Goal: Transaction & Acquisition: Purchase product/service

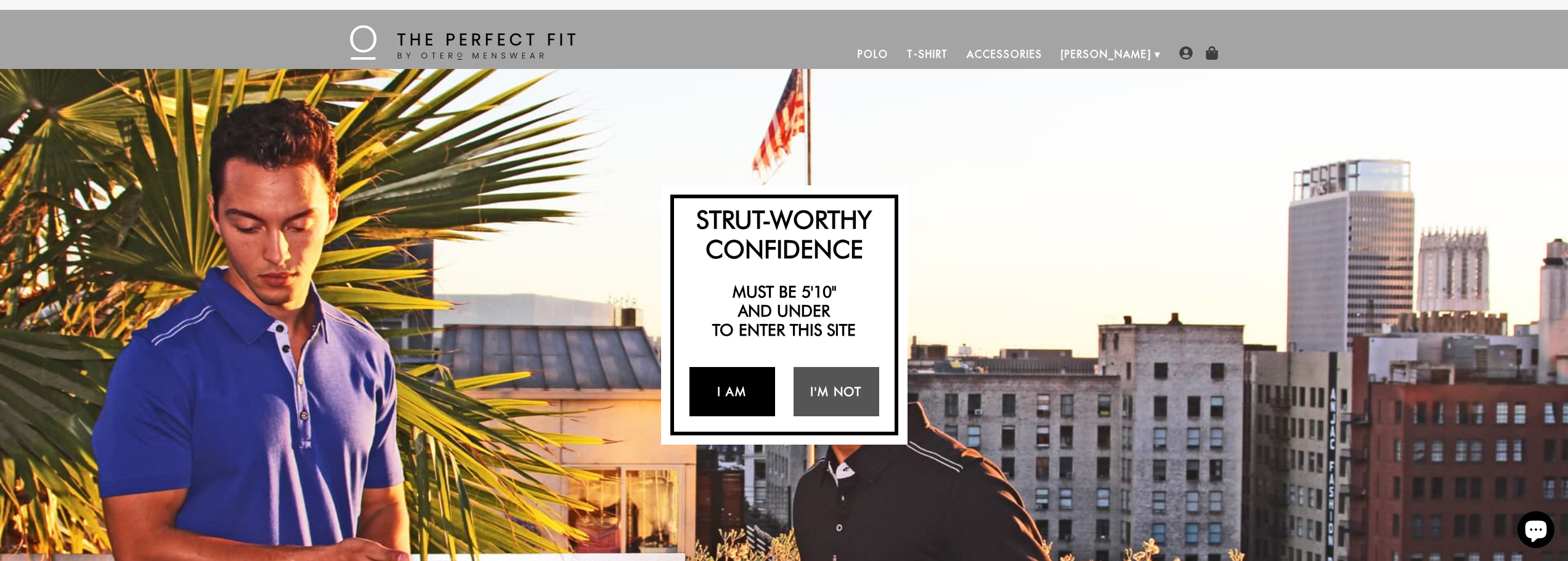
click at [725, 410] on link "I Am" at bounding box center [732, 392] width 86 height 49
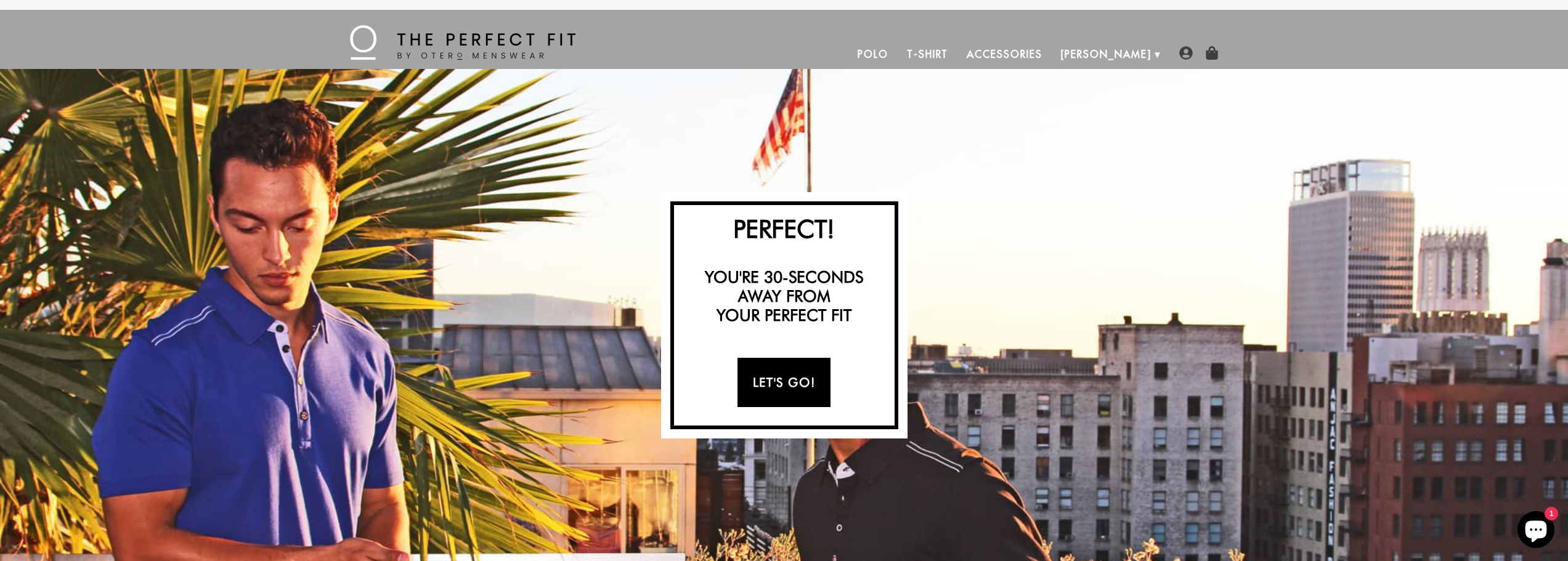
click at [757, 387] on link "Let's Go!" at bounding box center [784, 383] width 93 height 49
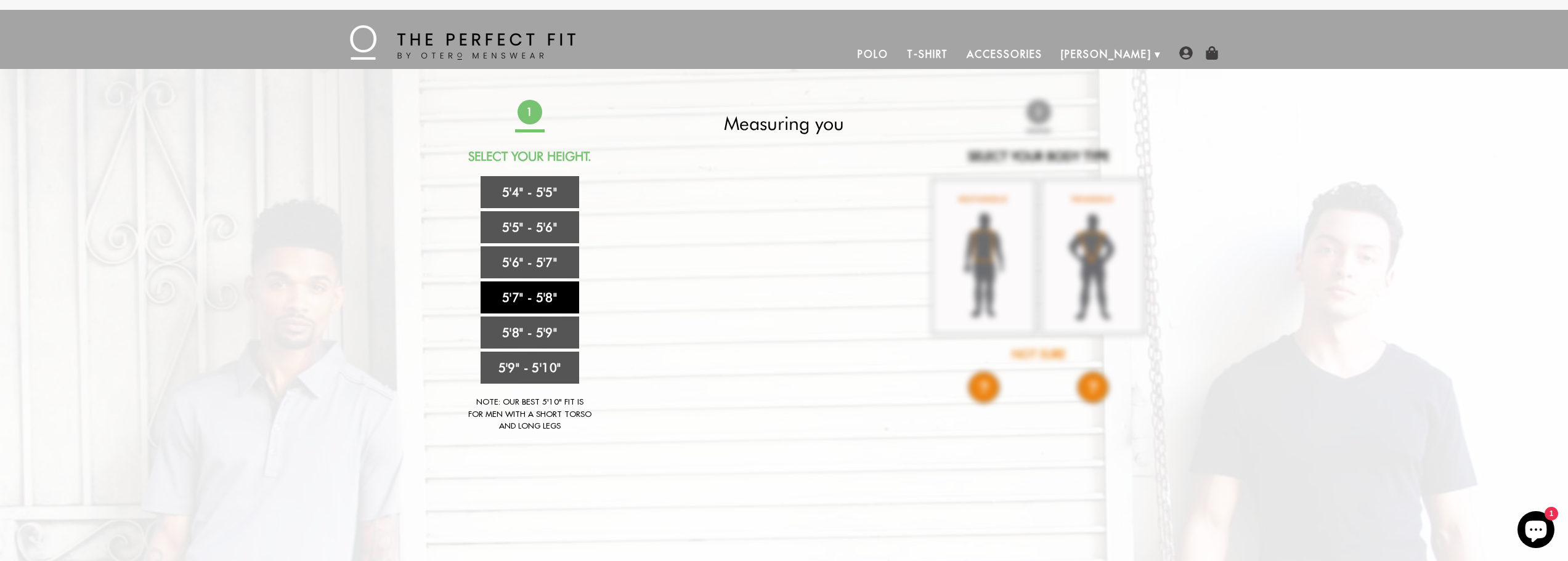
click at [515, 291] on link "5'7" - 5'8"" at bounding box center [530, 297] width 99 height 32
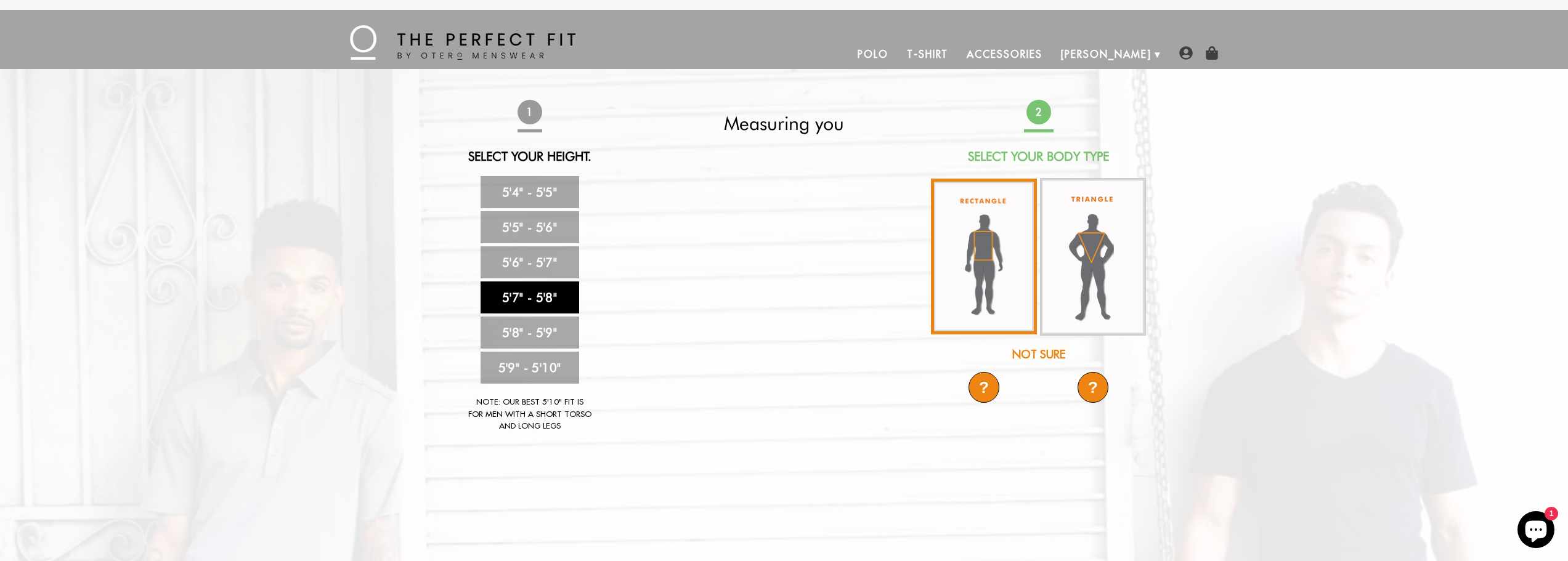
click at [978, 258] on img at bounding box center [984, 256] width 106 height 156
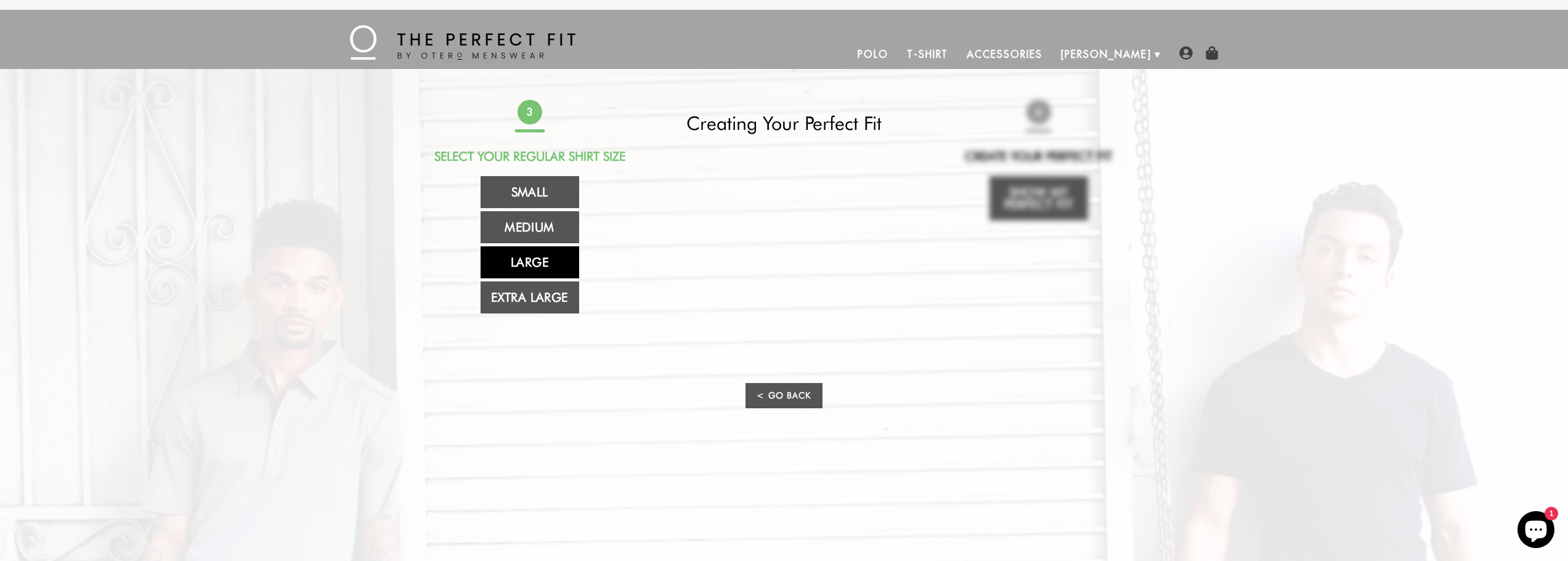
click at [571, 254] on link "Large" at bounding box center [530, 262] width 99 height 32
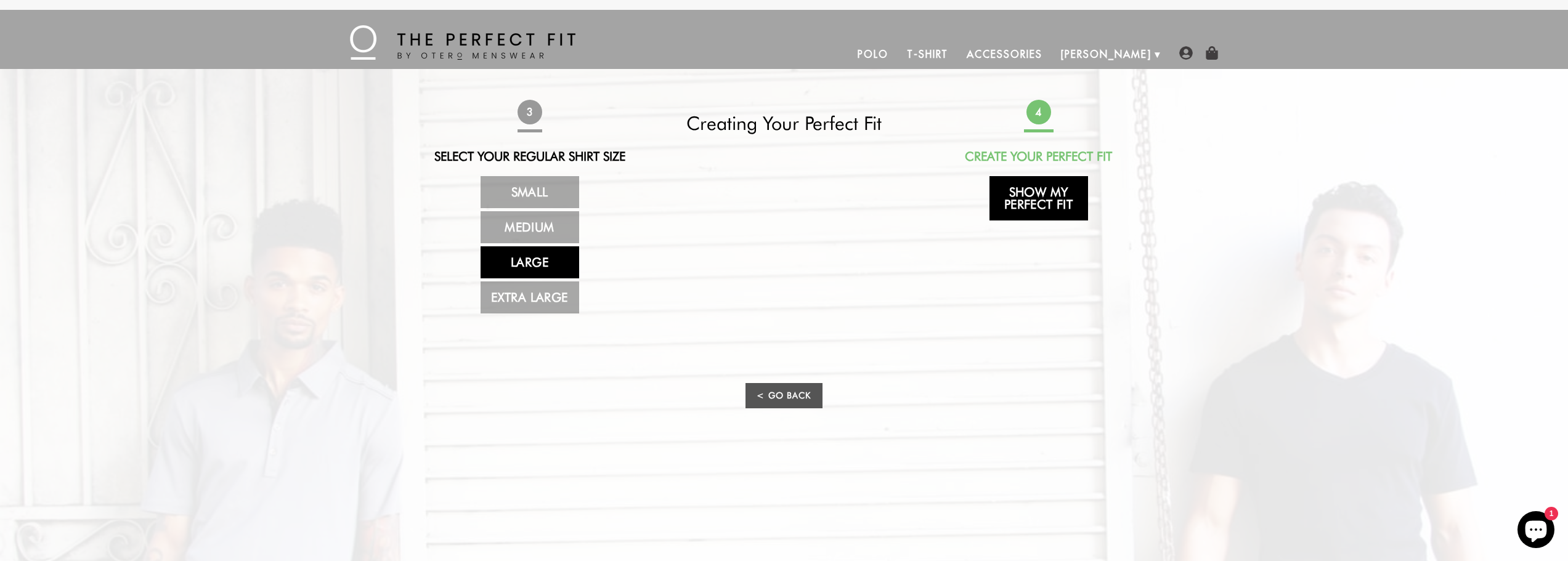
click at [1021, 195] on link "Show My Perfect Fit" at bounding box center [1039, 198] width 99 height 44
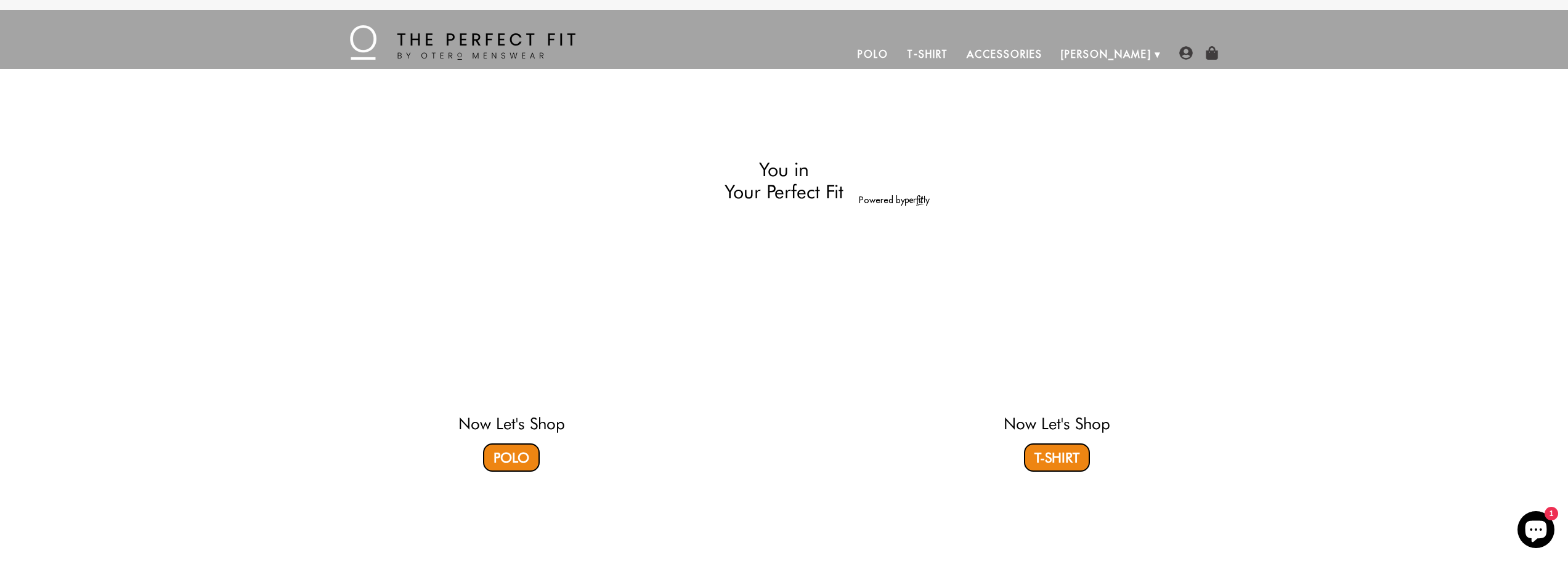
select select "57-58"
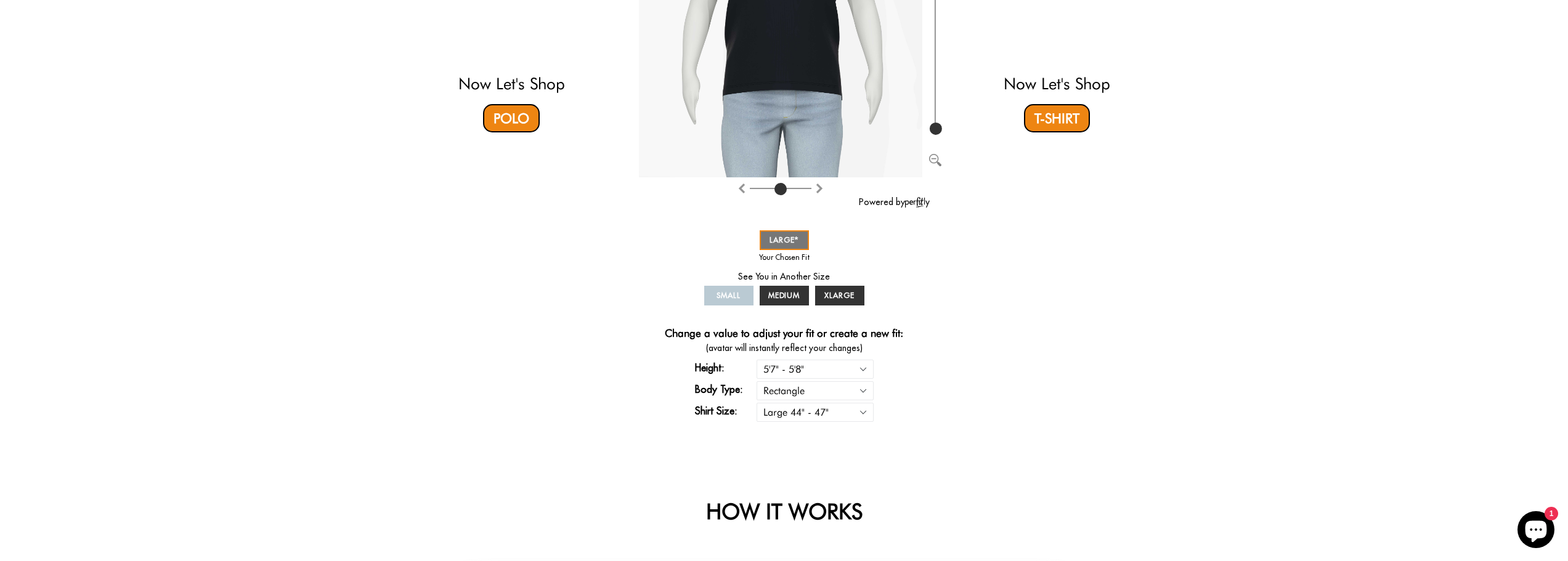
scroll to position [308, 0]
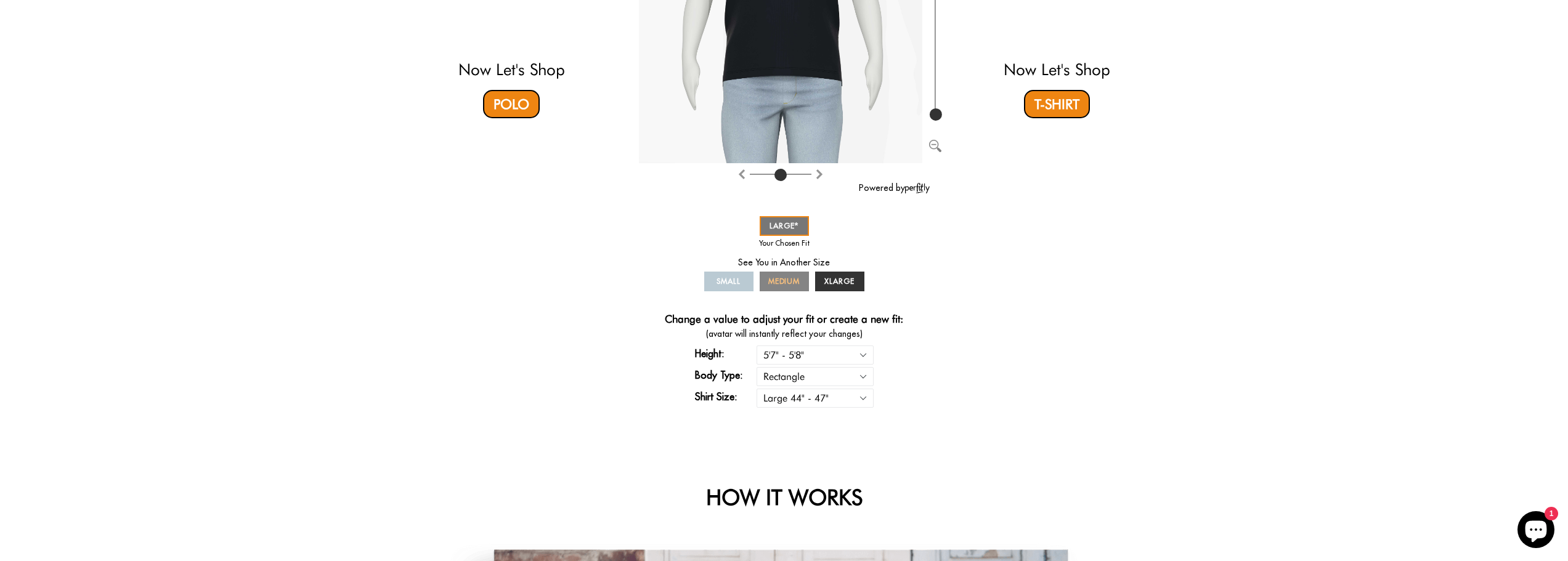
click at [774, 280] on span "MEDIUM" at bounding box center [784, 281] width 32 height 9
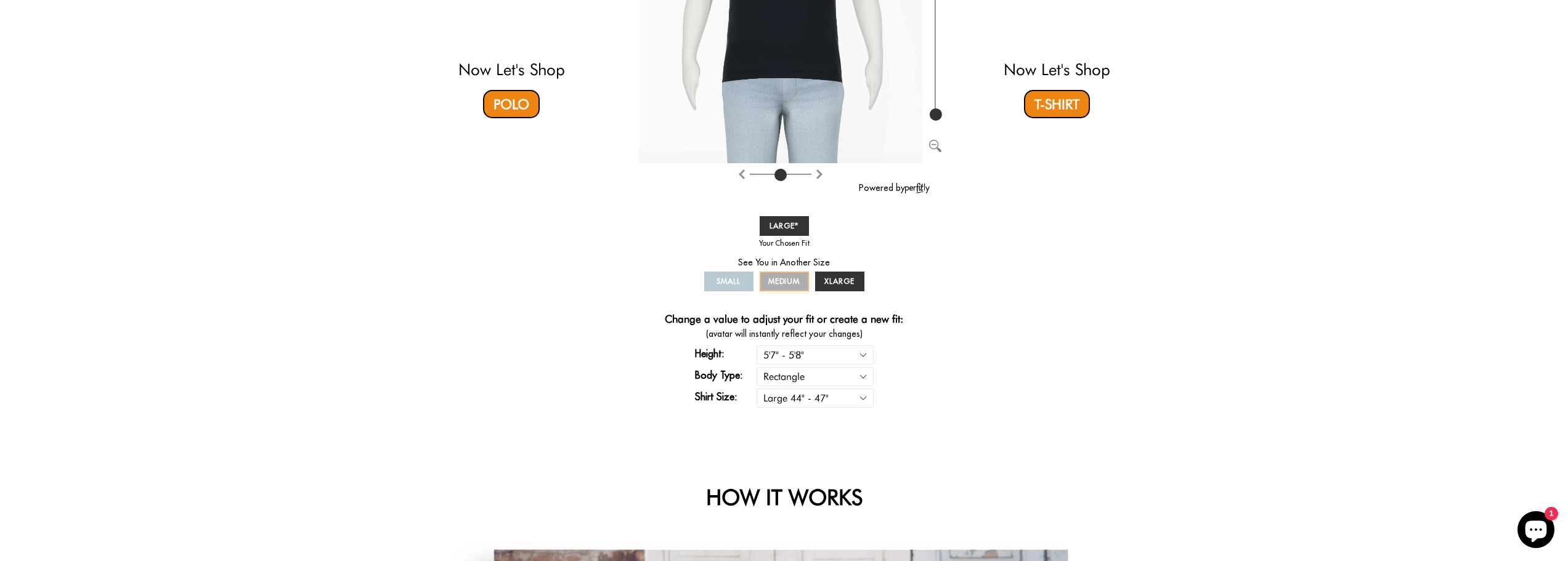
click at [774, 280] on span "MEDIUM" at bounding box center [784, 281] width 32 height 9
click at [776, 282] on span "MEDIUM" at bounding box center [784, 281] width 32 height 9
click at [863, 372] on select "Rectangle Triangle" at bounding box center [815, 377] width 117 height 19
click at [860, 398] on select "Small 36" - 39" Medium 40" - 43" Large 44" - 47" Extra Large 48" - 50"" at bounding box center [815, 398] width 117 height 19
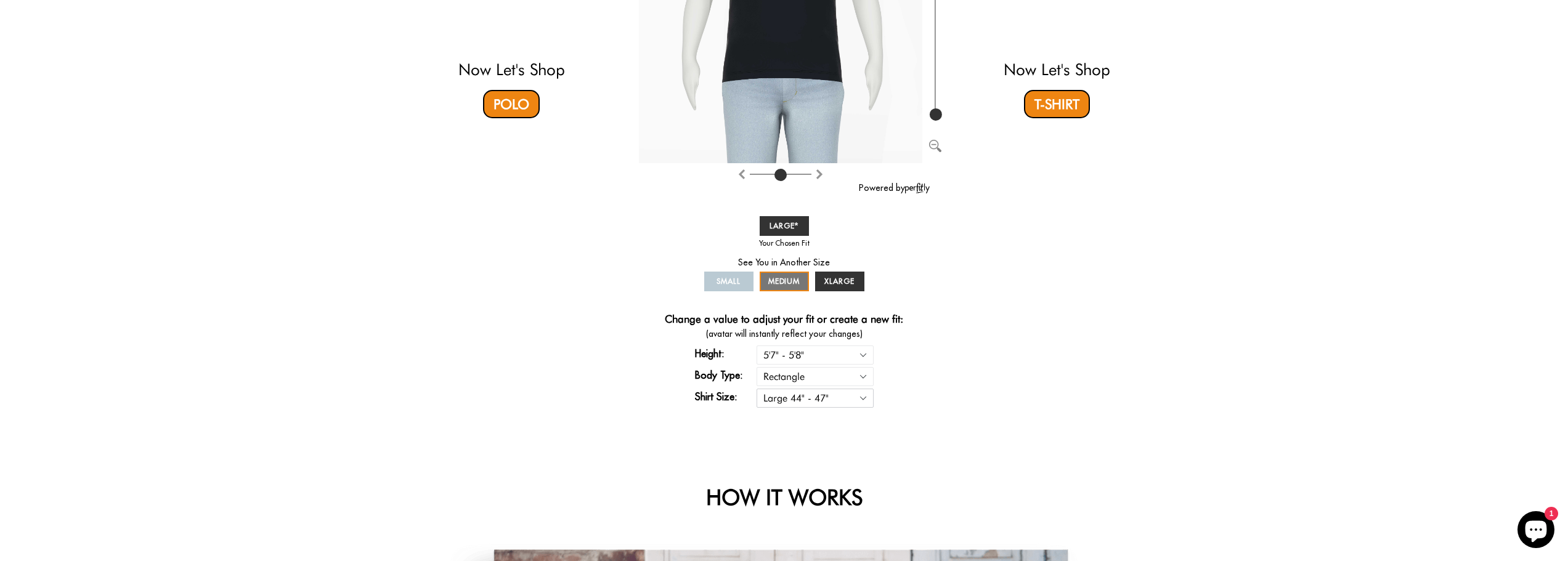
select select "M"
click at [757, 389] on select "Small 36" - 39" Medium 40" - 43" Large 44" - 47" Extra Large 48" - 50"" at bounding box center [815, 398] width 117 height 19
select select "57-58"
select select "M"
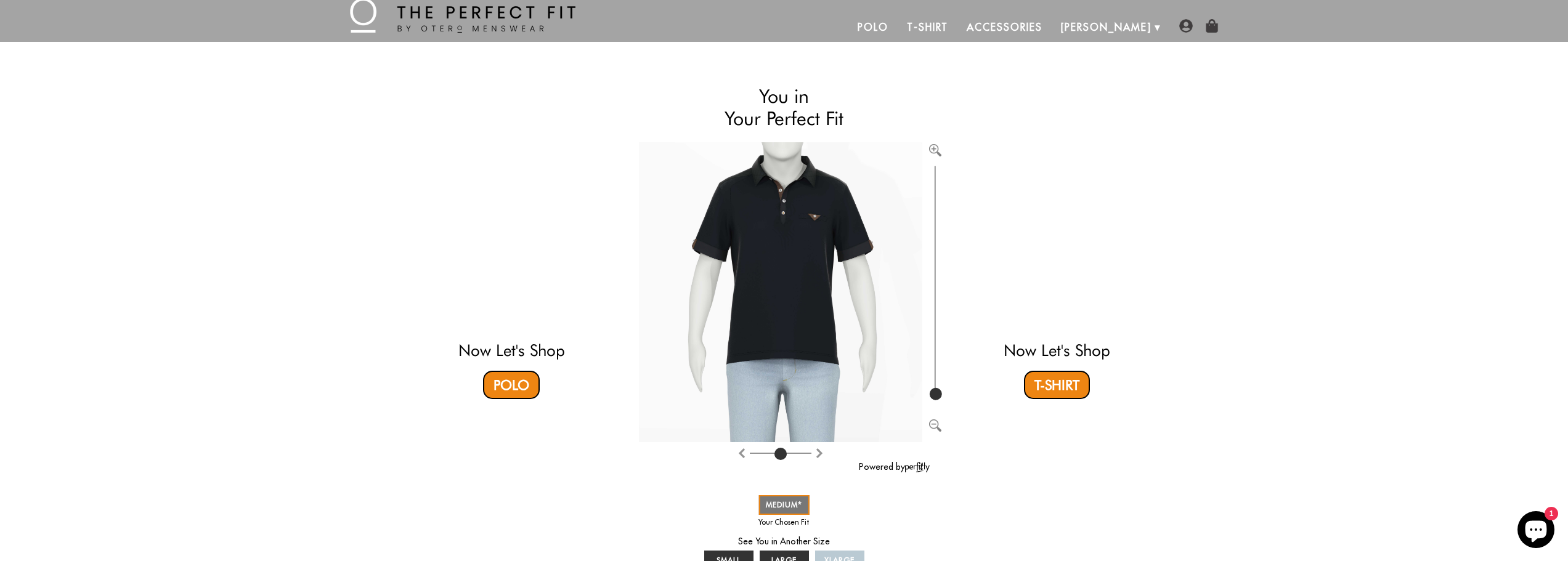
scroll to position [0, 0]
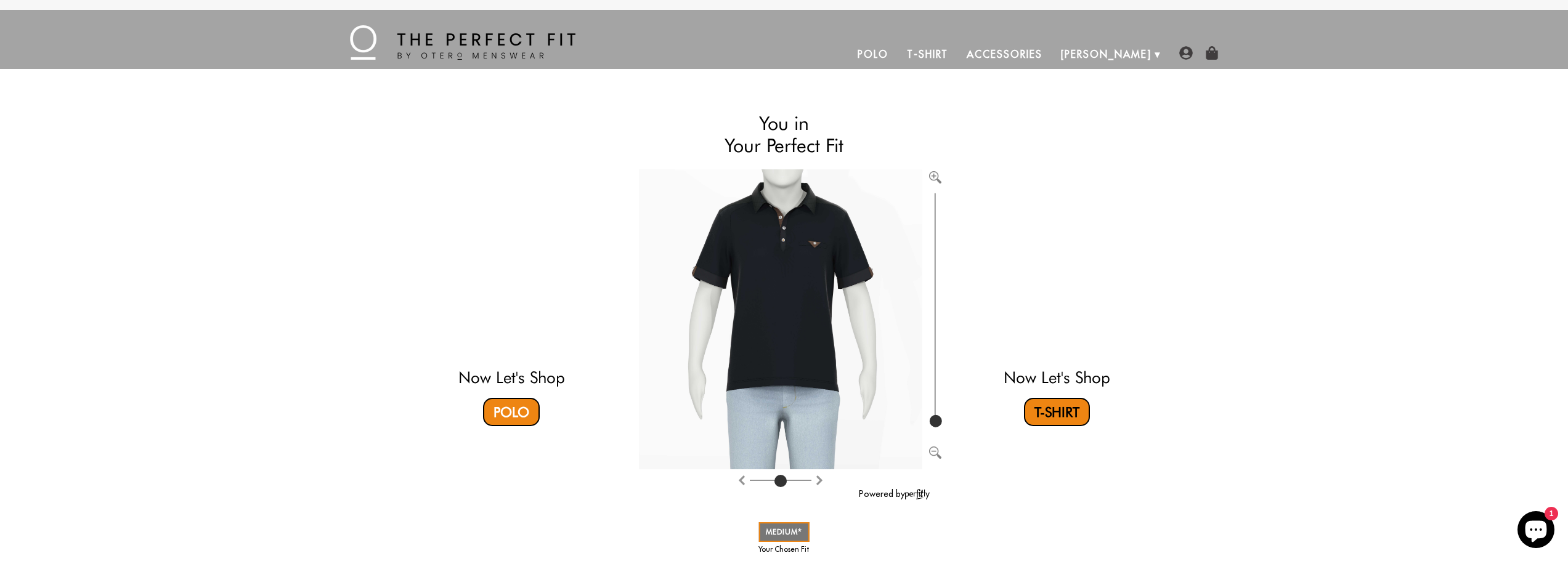
click at [1081, 413] on link "T-Shirt" at bounding box center [1057, 412] width 66 height 28
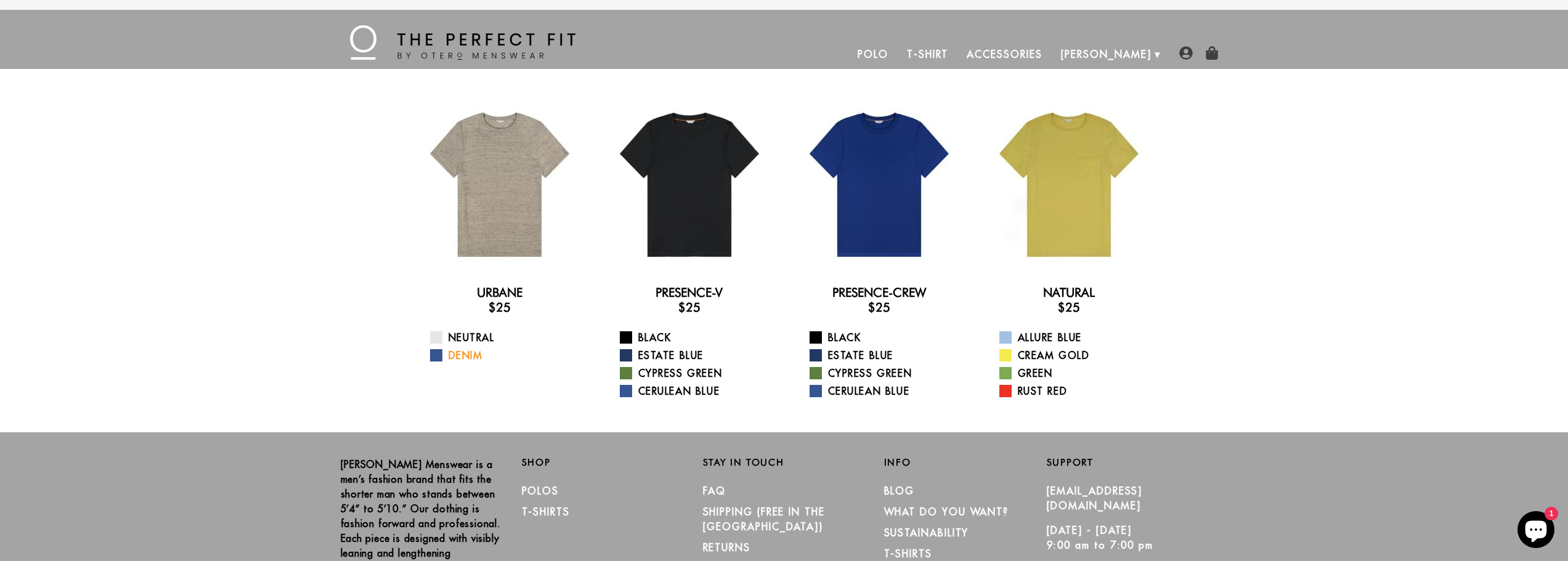
click at [450, 351] on link "Denim" at bounding box center [507, 355] width 154 height 15
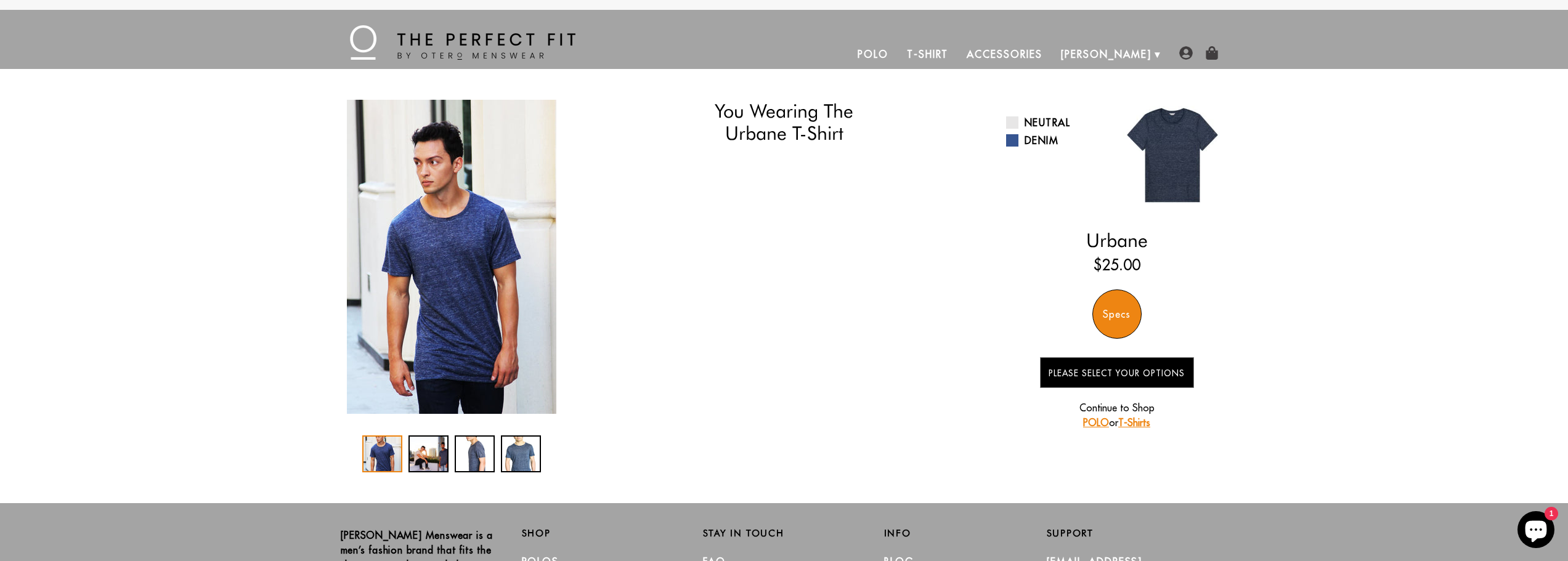
select select "57-58"
select select "M"
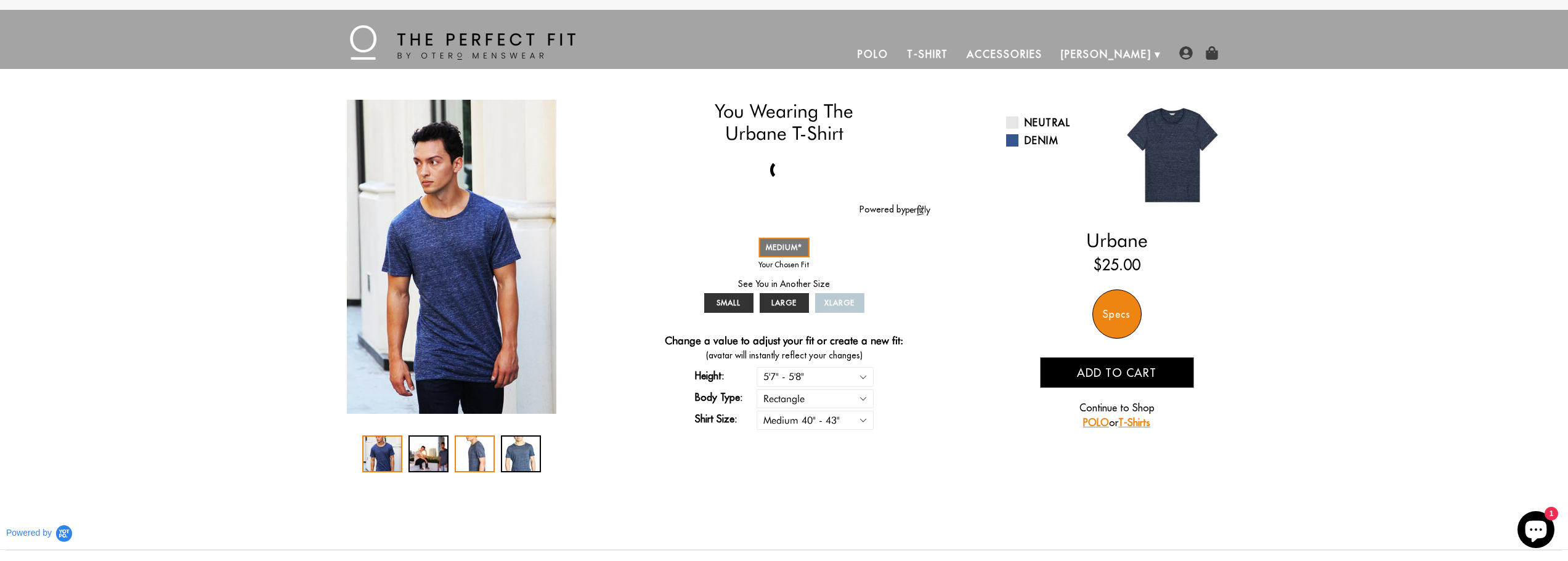
click at [461, 453] on div "3 / 4" at bounding box center [475, 454] width 40 height 37
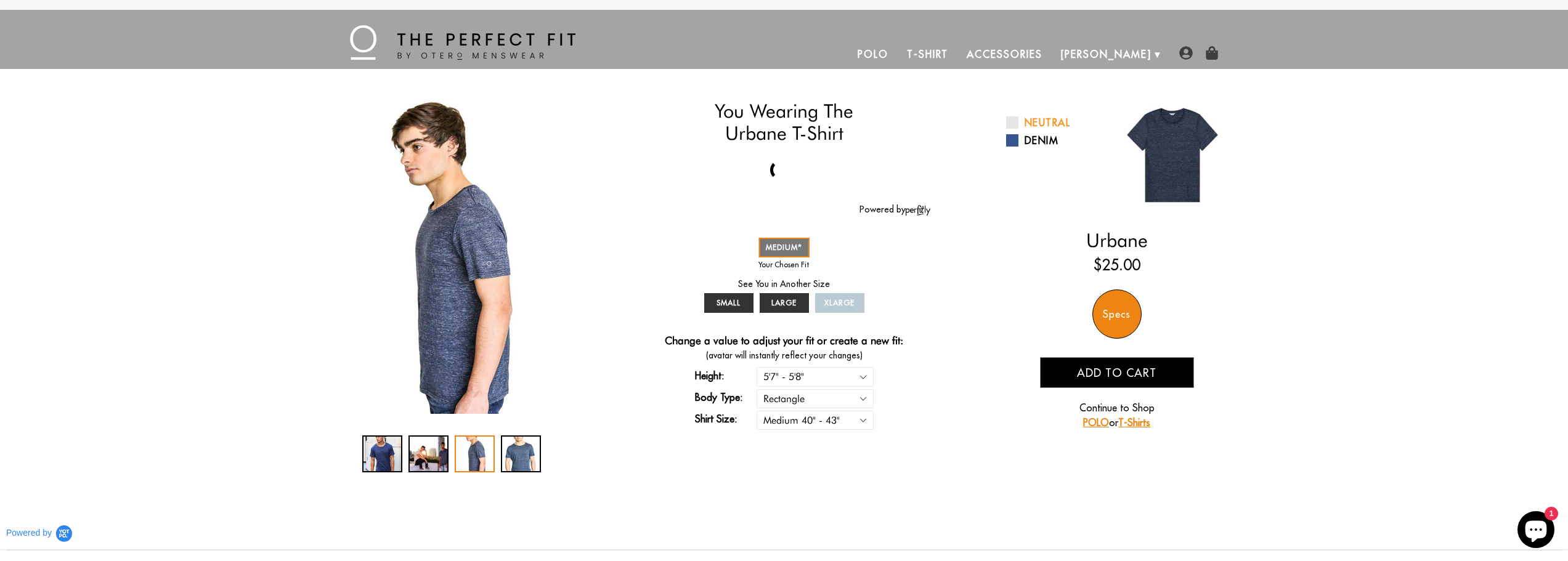
click at [1061, 121] on link "Neutral" at bounding box center [1057, 122] width 101 height 15
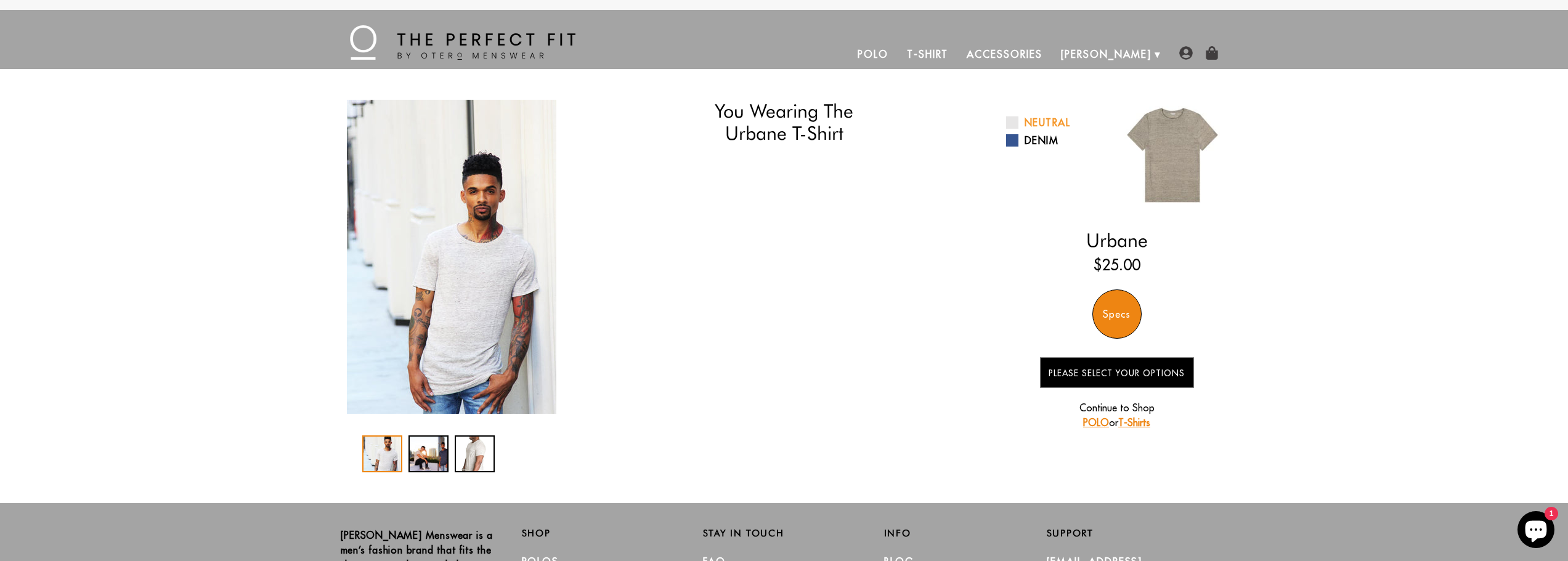
select select "57-58"
select select "M"
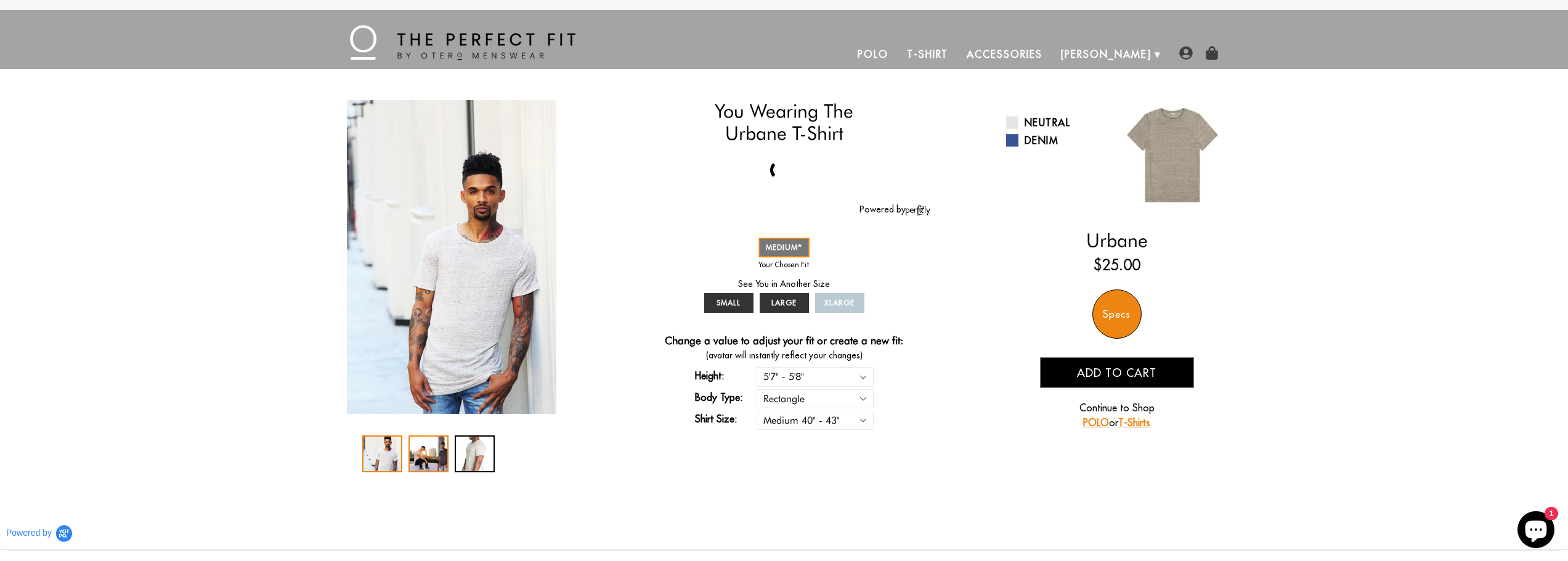
click at [418, 457] on div "2 / 3" at bounding box center [428, 454] width 40 height 37
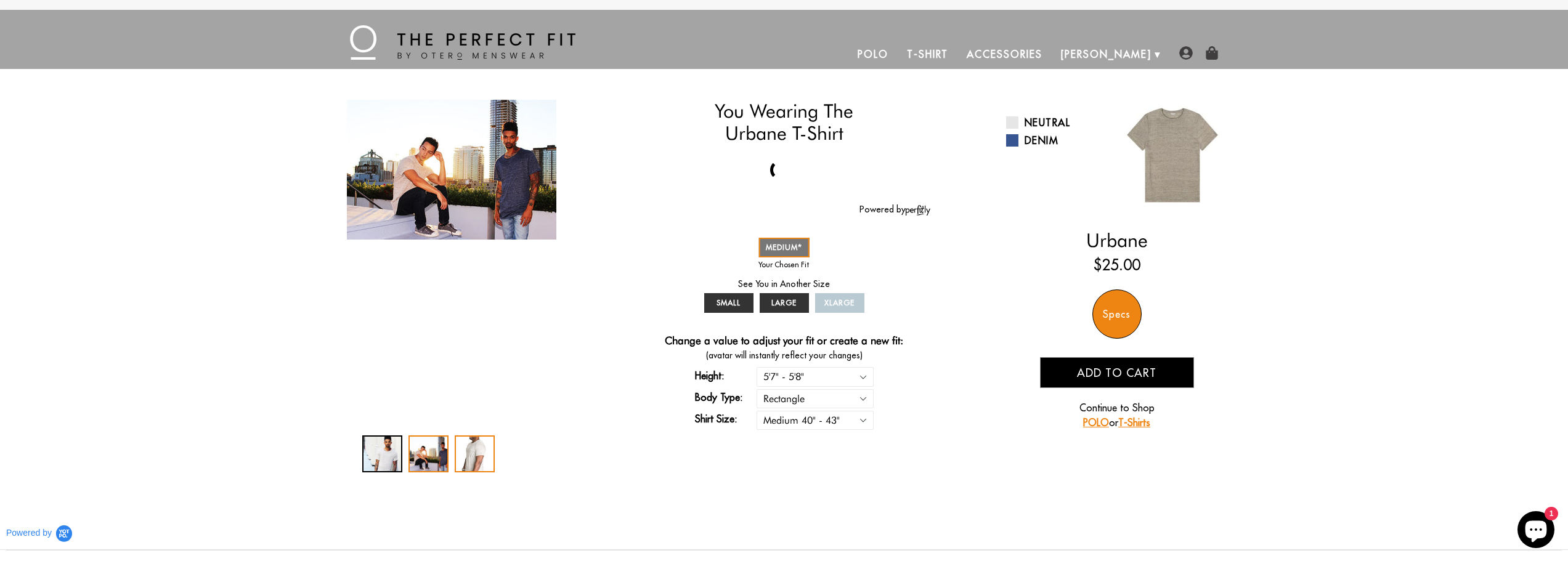
click at [464, 457] on div "3 / 3" at bounding box center [475, 454] width 40 height 37
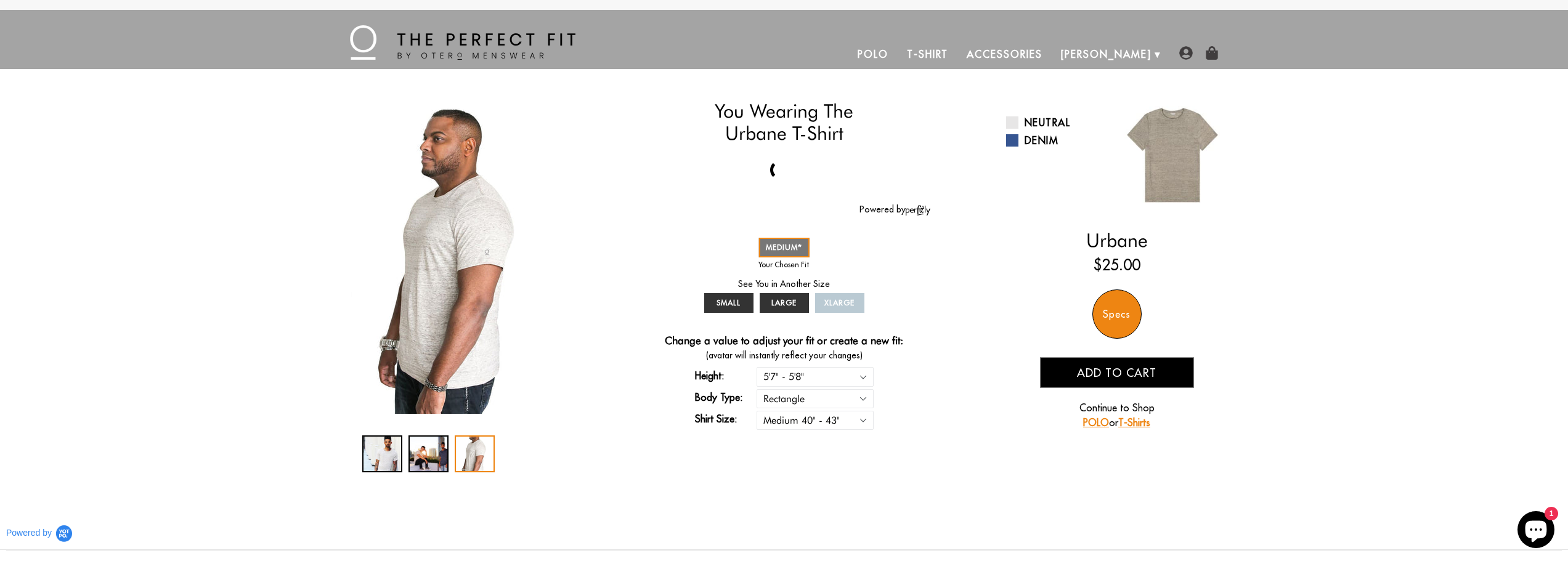
click at [1152, 378] on span "Add to cart" at bounding box center [1116, 372] width 79 height 14
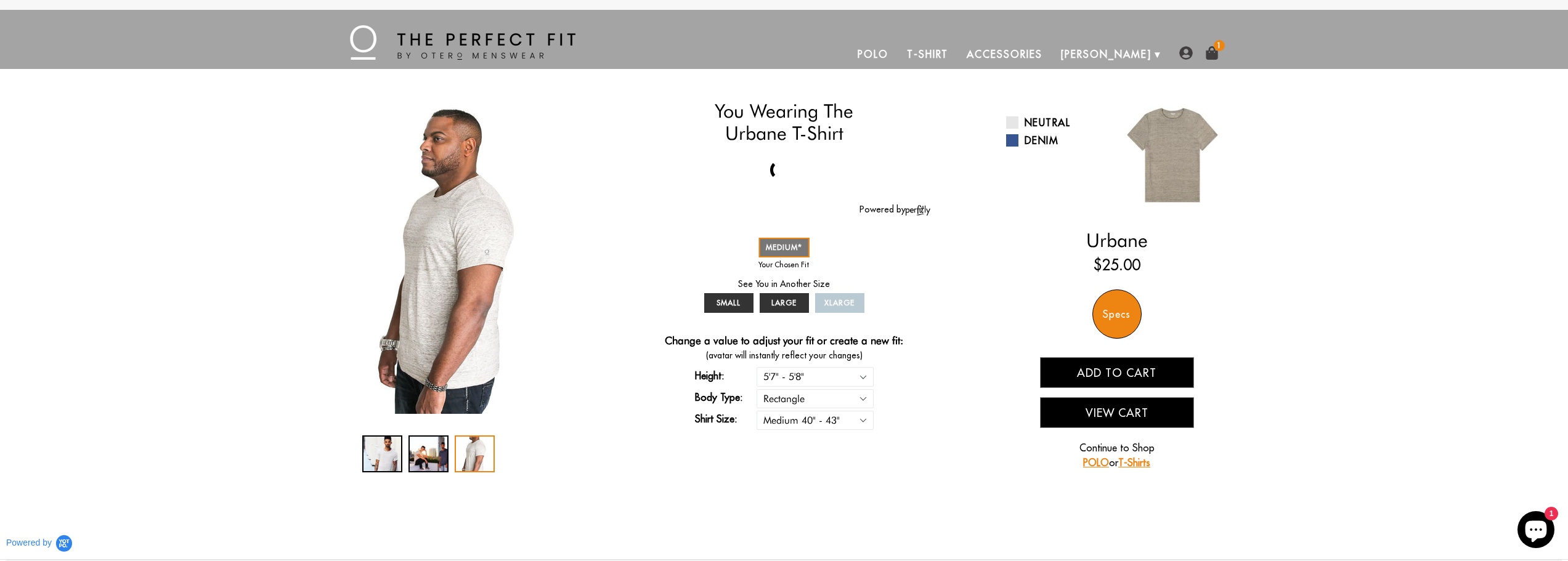
click at [958, 51] on link "T-Shirt" at bounding box center [928, 54] width 60 height 30
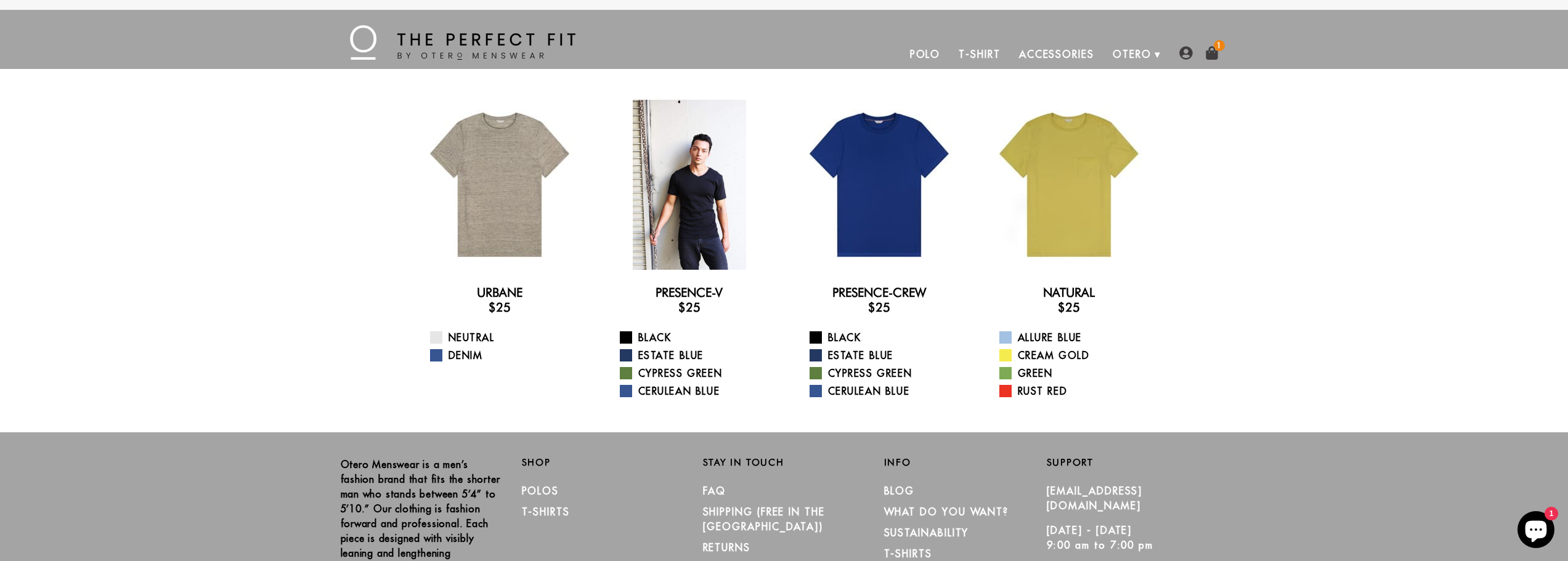
click at [689, 200] on div at bounding box center [690, 185] width 170 height 170
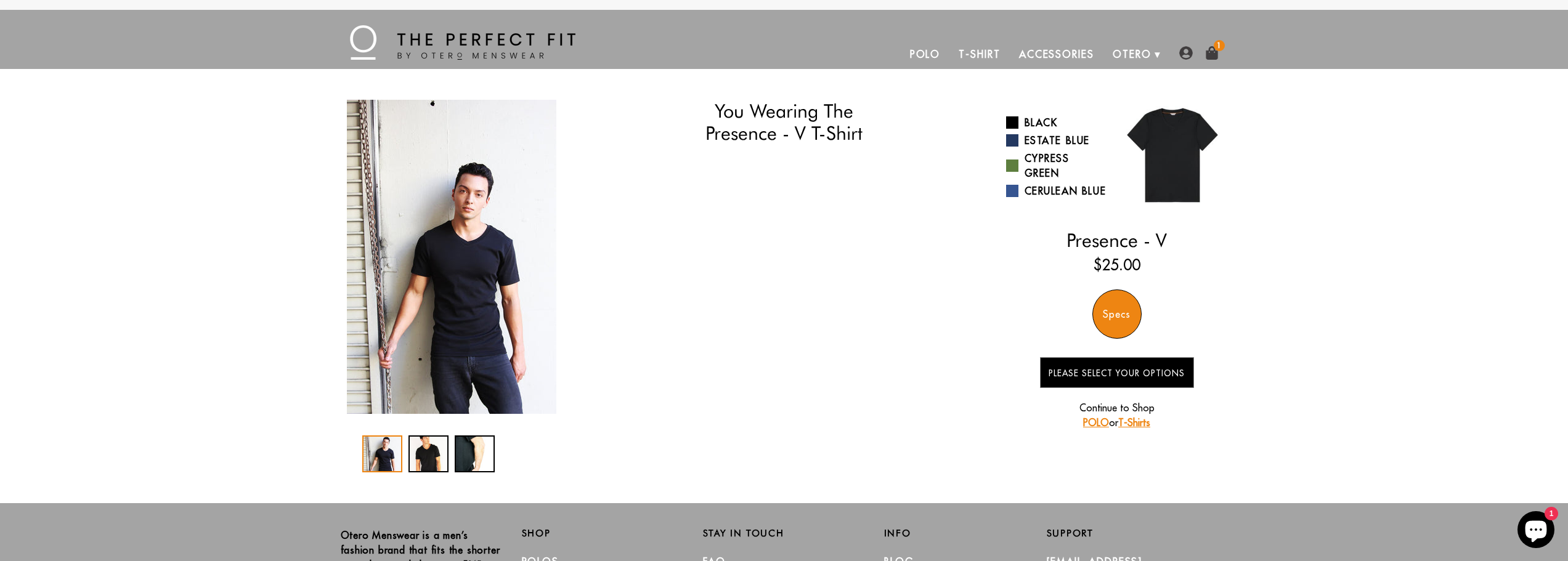
select select "57-58"
select select "M"
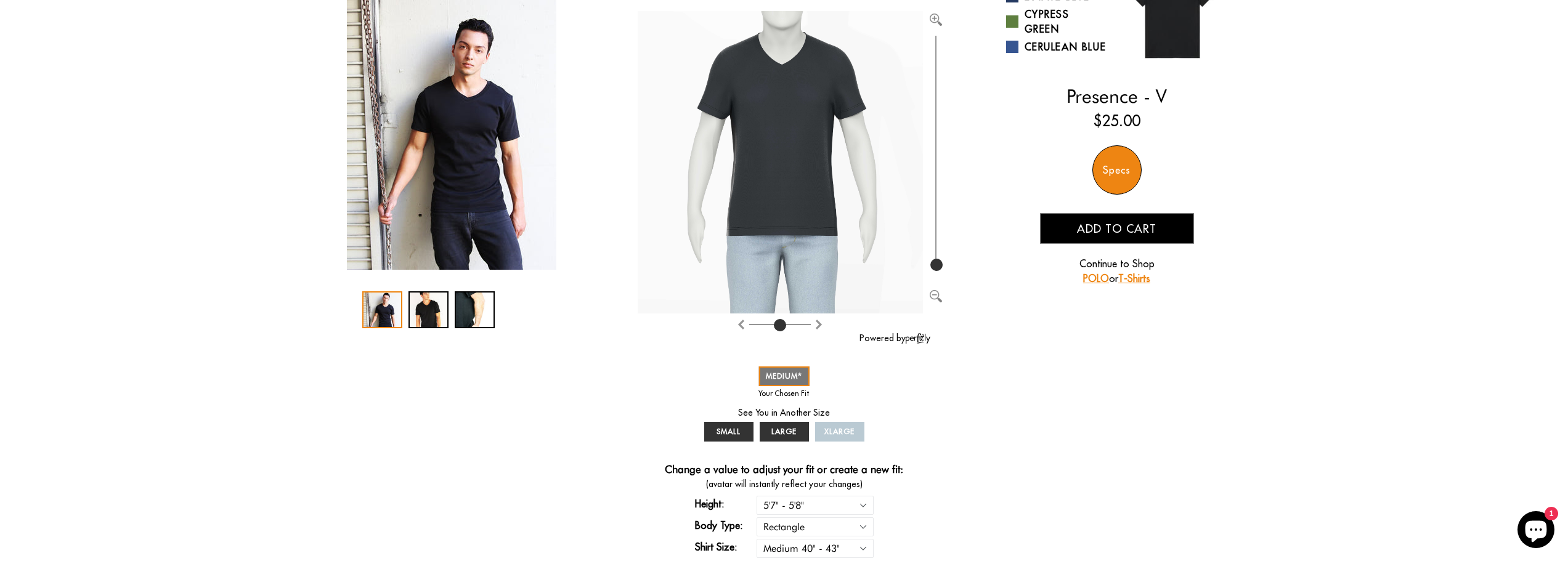
scroll to position [62, 0]
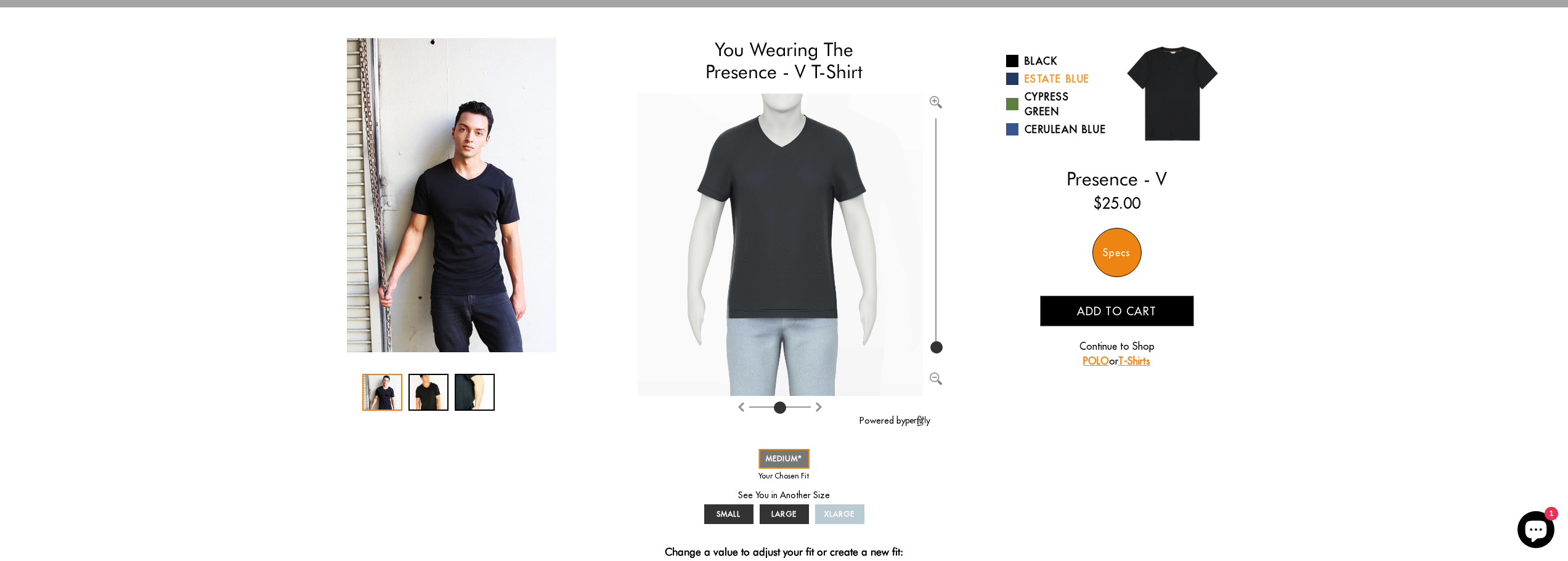
click at [1052, 74] on link "Estate Blue" at bounding box center [1057, 79] width 101 height 15
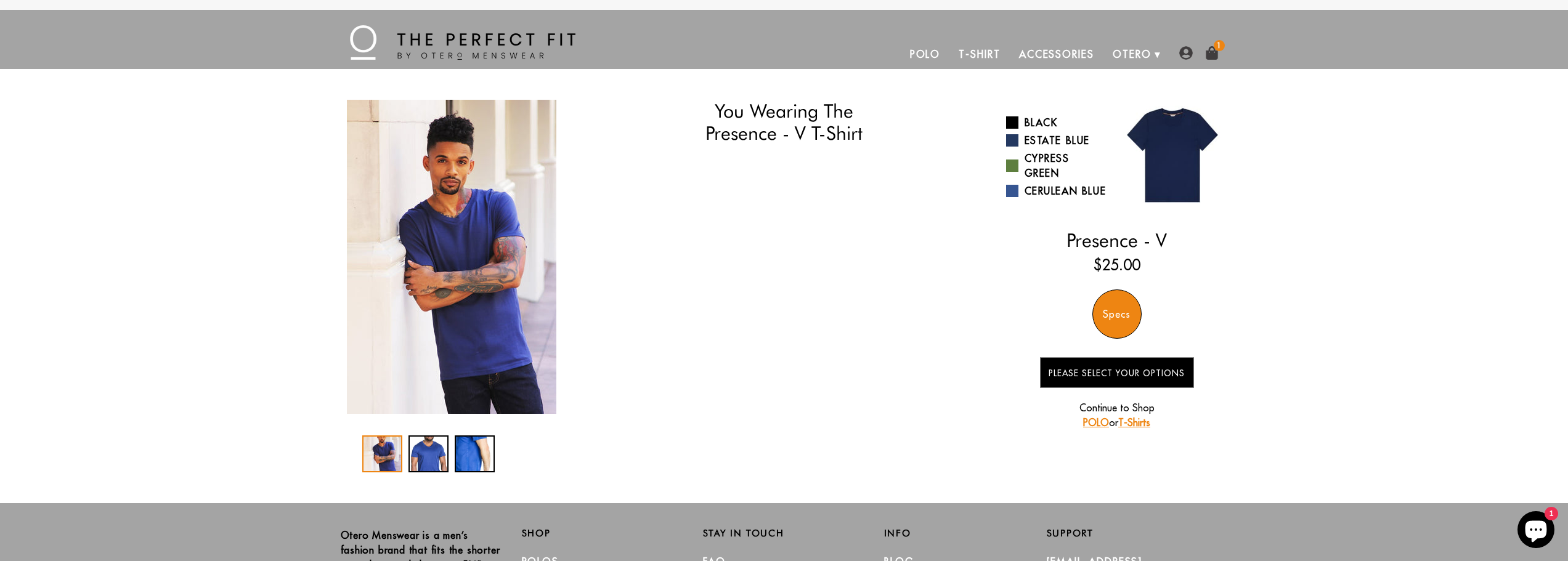
select select "57-58"
select select "M"
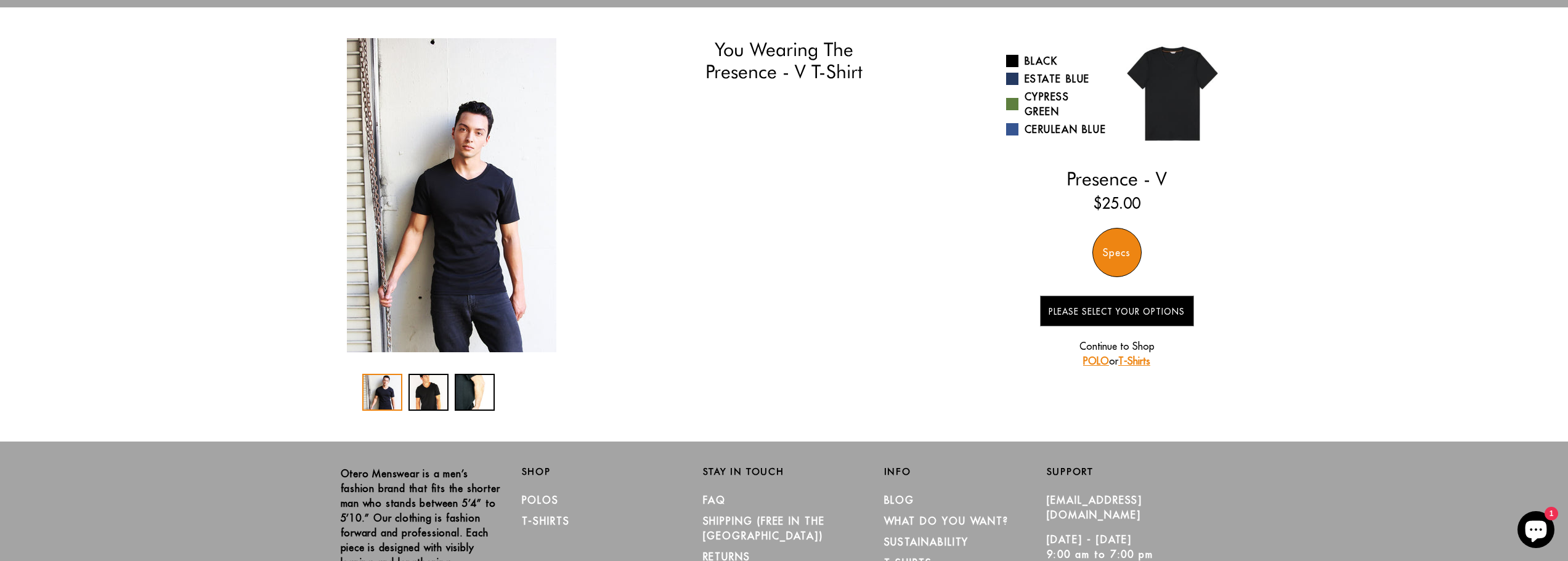
select select "57-58"
select select "M"
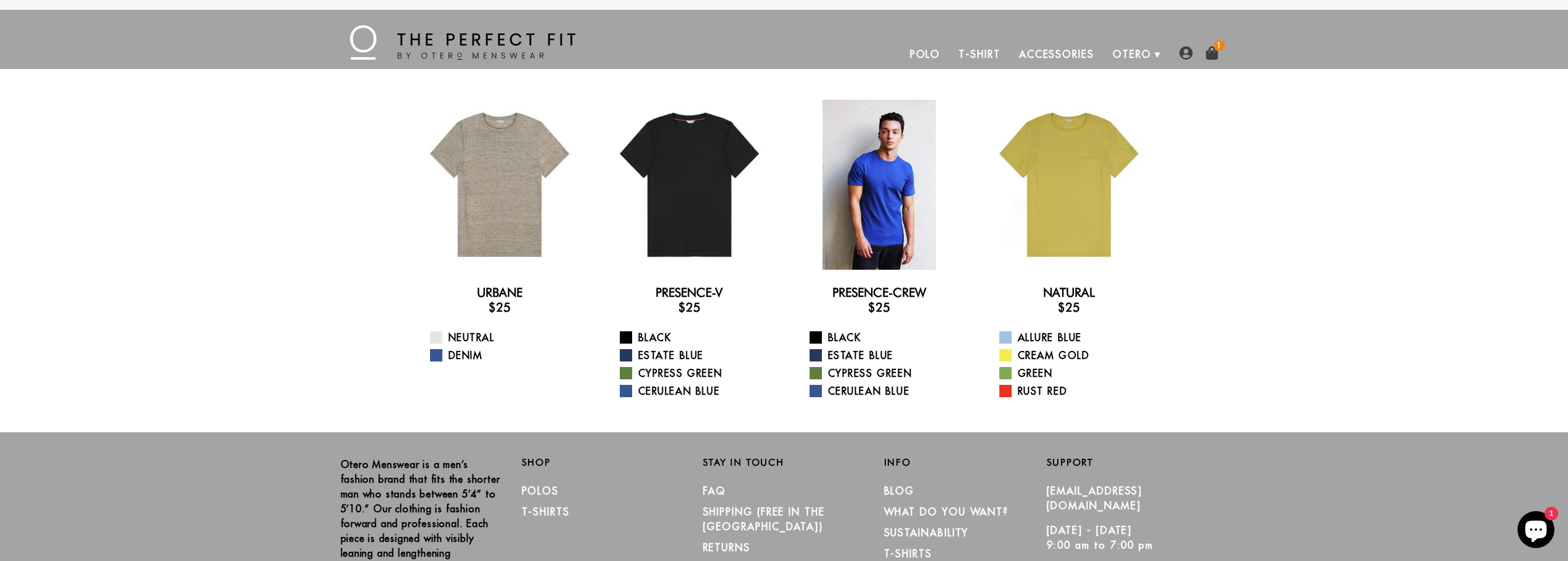
click at [873, 129] on div at bounding box center [879, 185] width 170 height 170
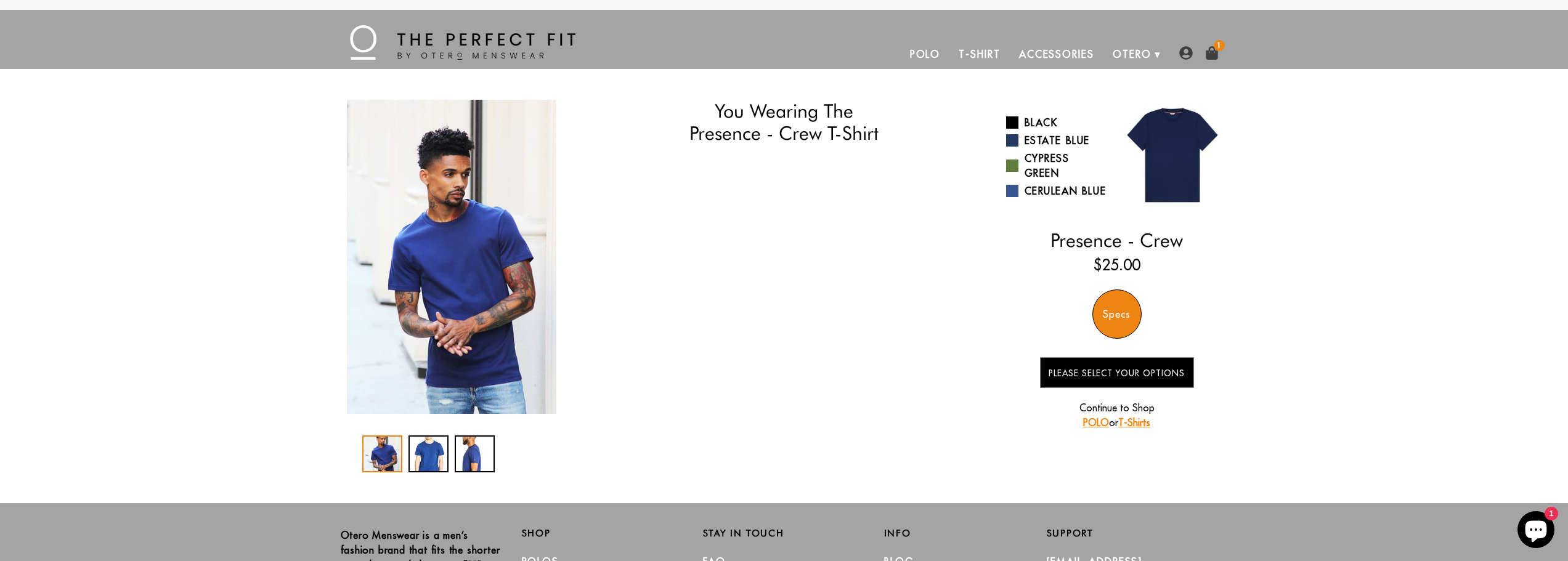
select select "57-58"
select select "M"
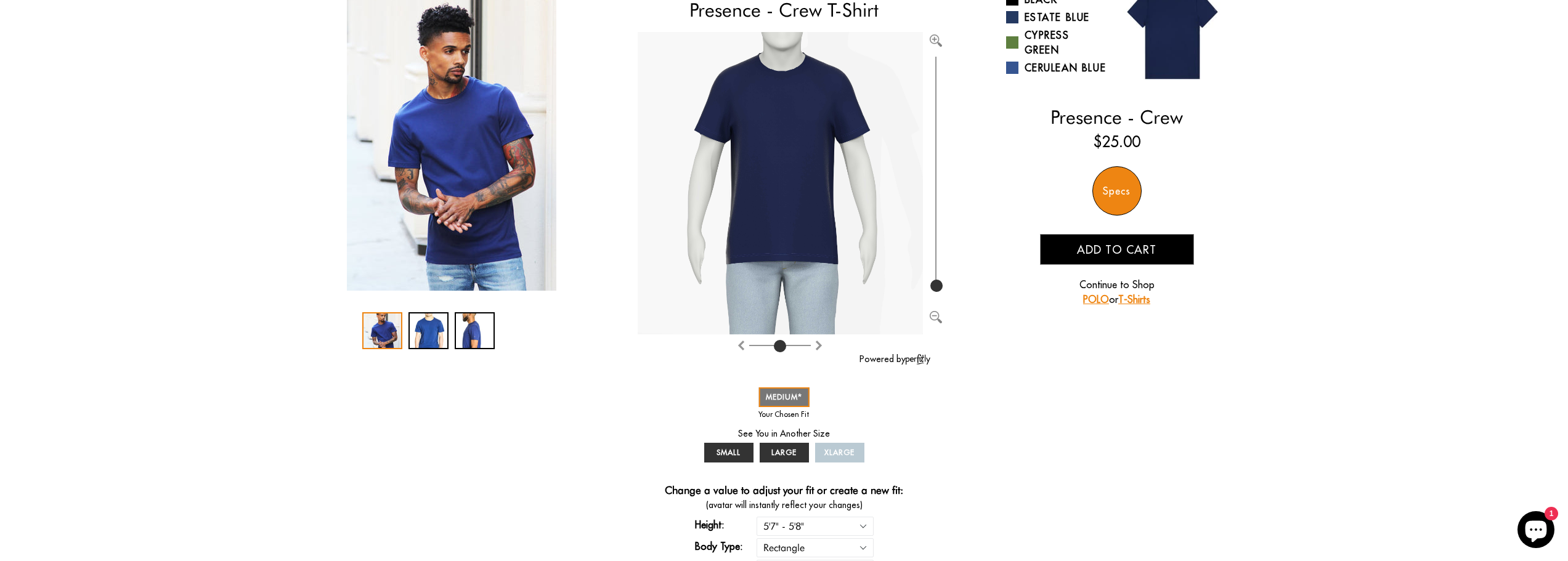
scroll to position [62, 0]
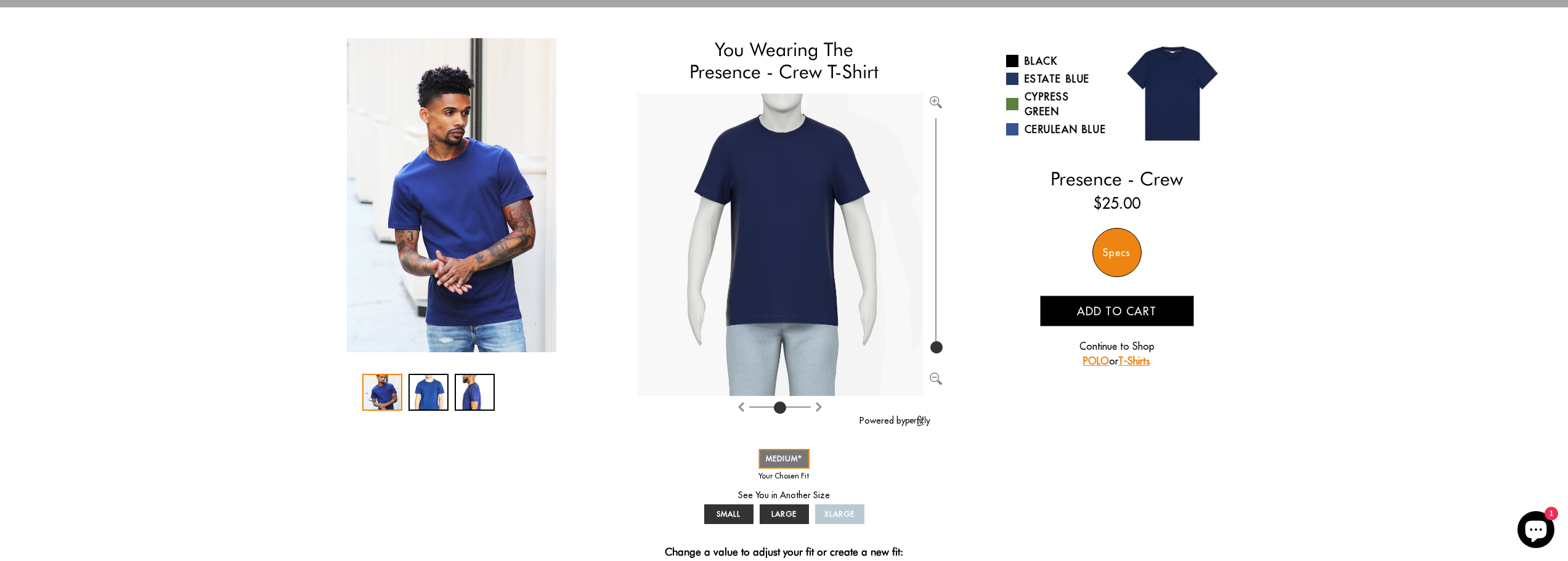
click at [1105, 319] on span "Add to cart" at bounding box center [1116, 311] width 79 height 14
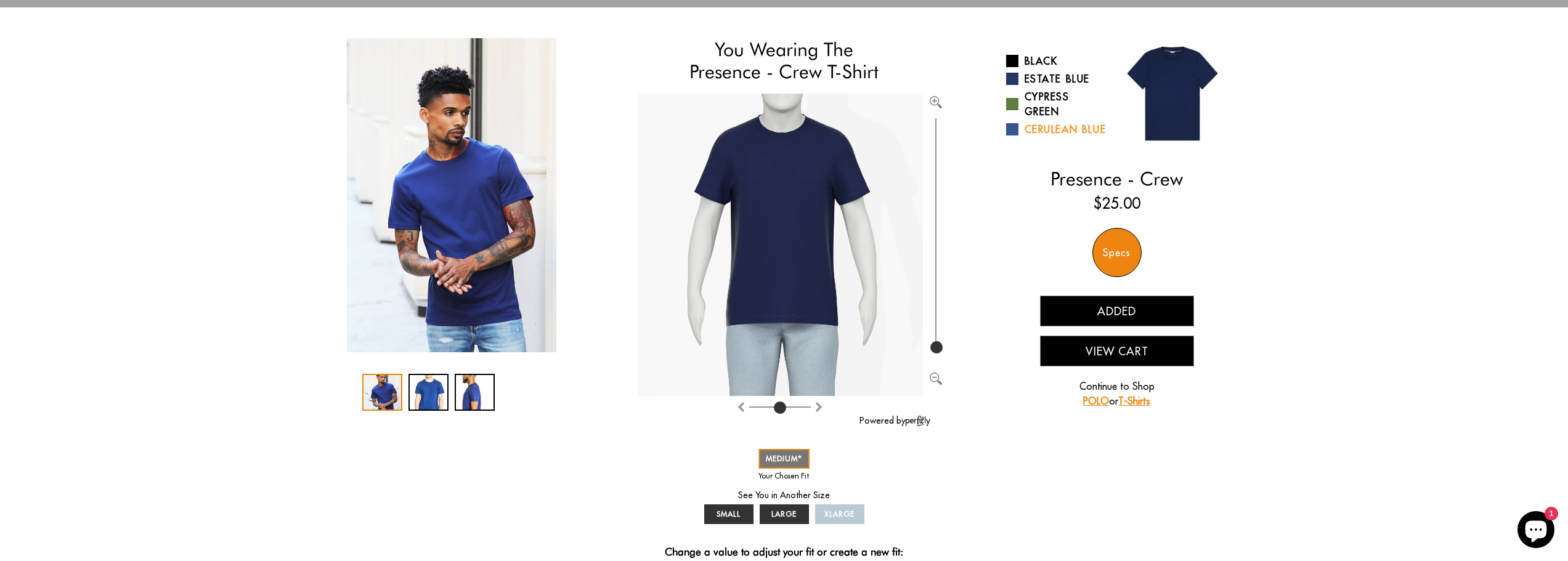
click at [1039, 130] on link "Cerulean Blue" at bounding box center [1057, 129] width 101 height 15
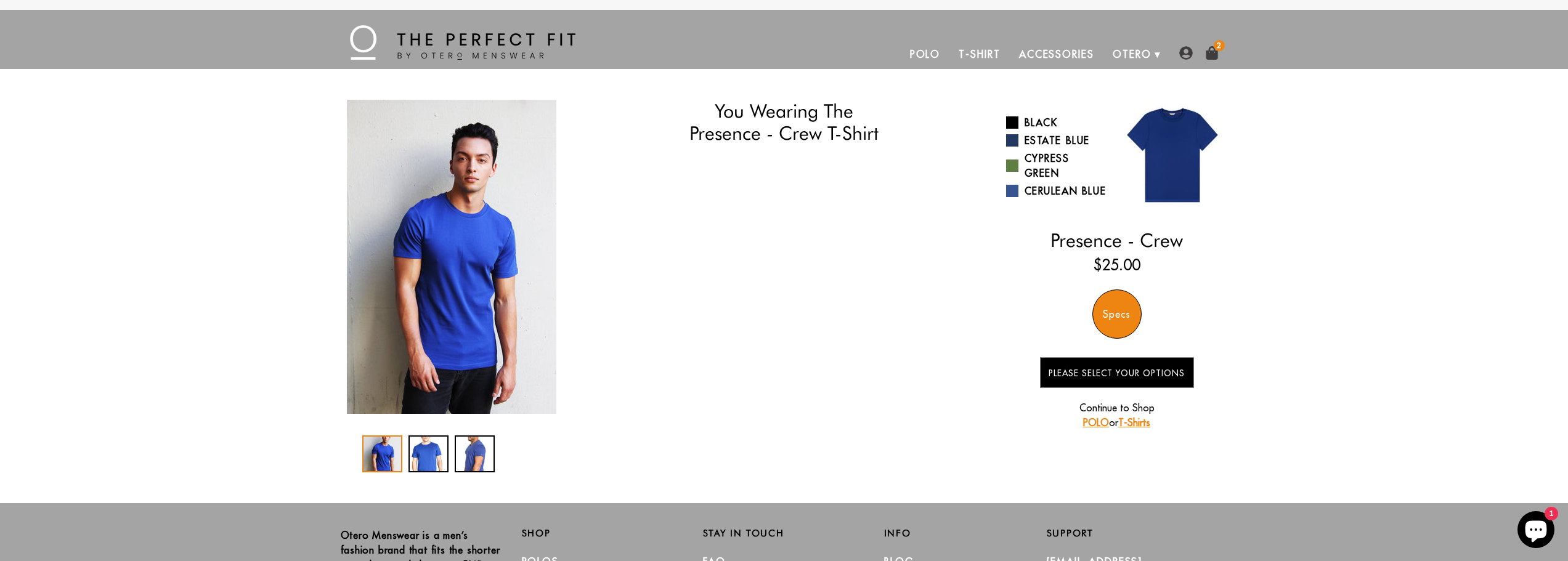
select select "57-58"
select select "M"
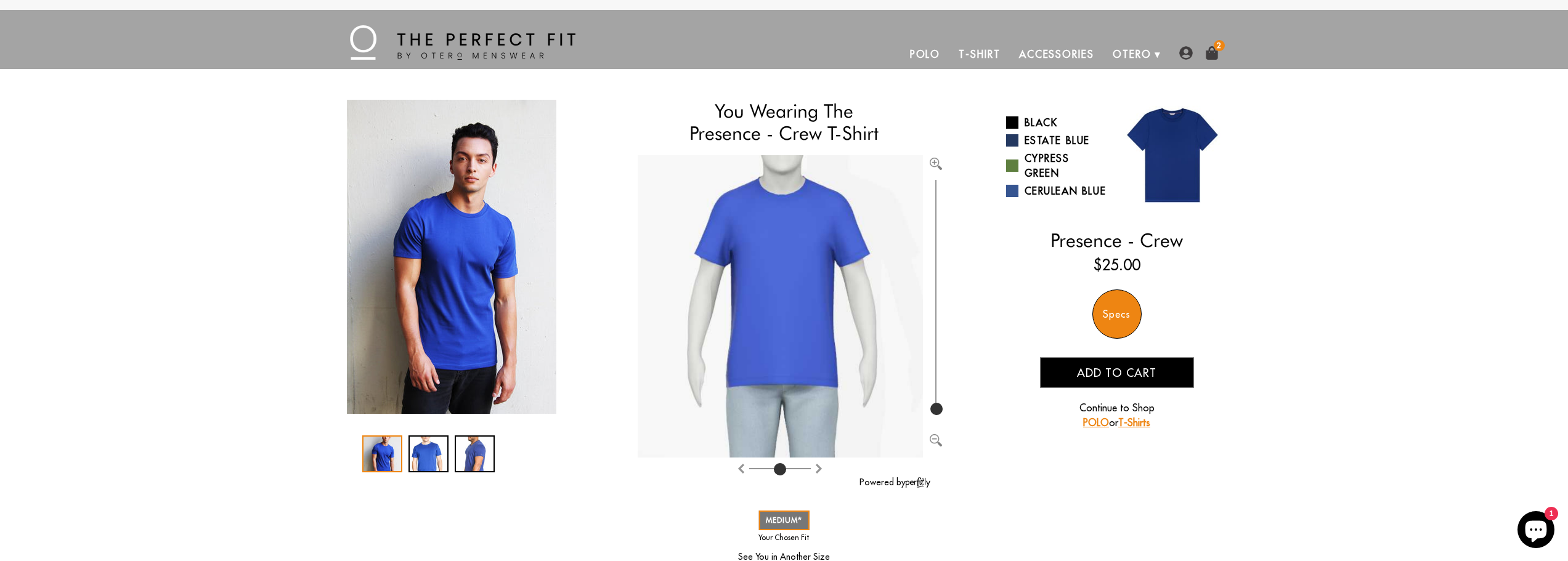
click at [1120, 372] on span "Add to cart" at bounding box center [1116, 372] width 79 height 14
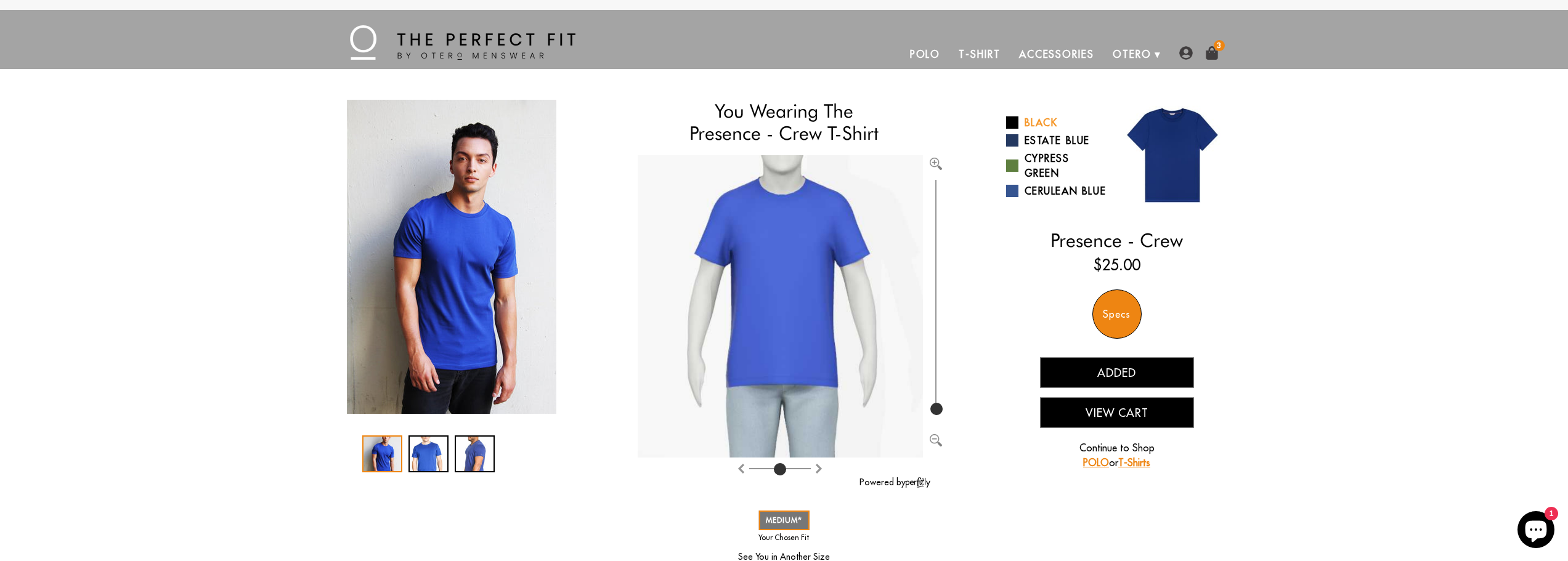
click at [1038, 115] on link "Black" at bounding box center [1057, 122] width 101 height 15
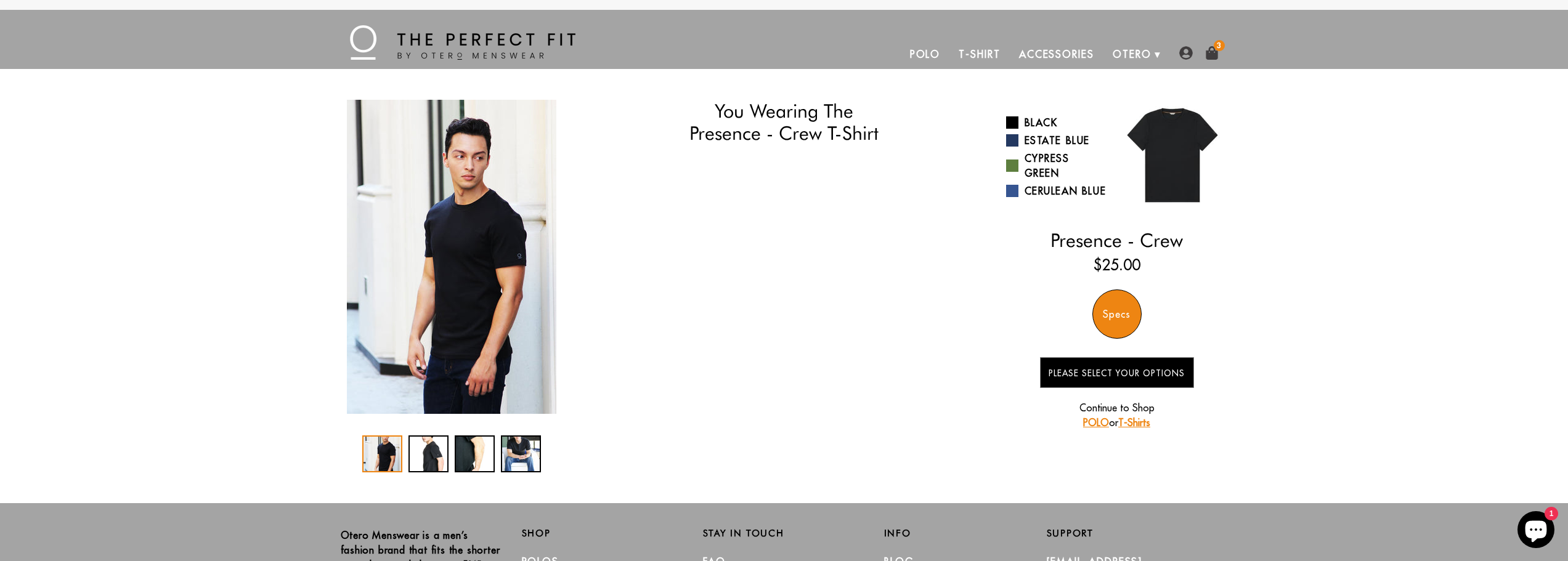
select select "57-58"
select select "M"
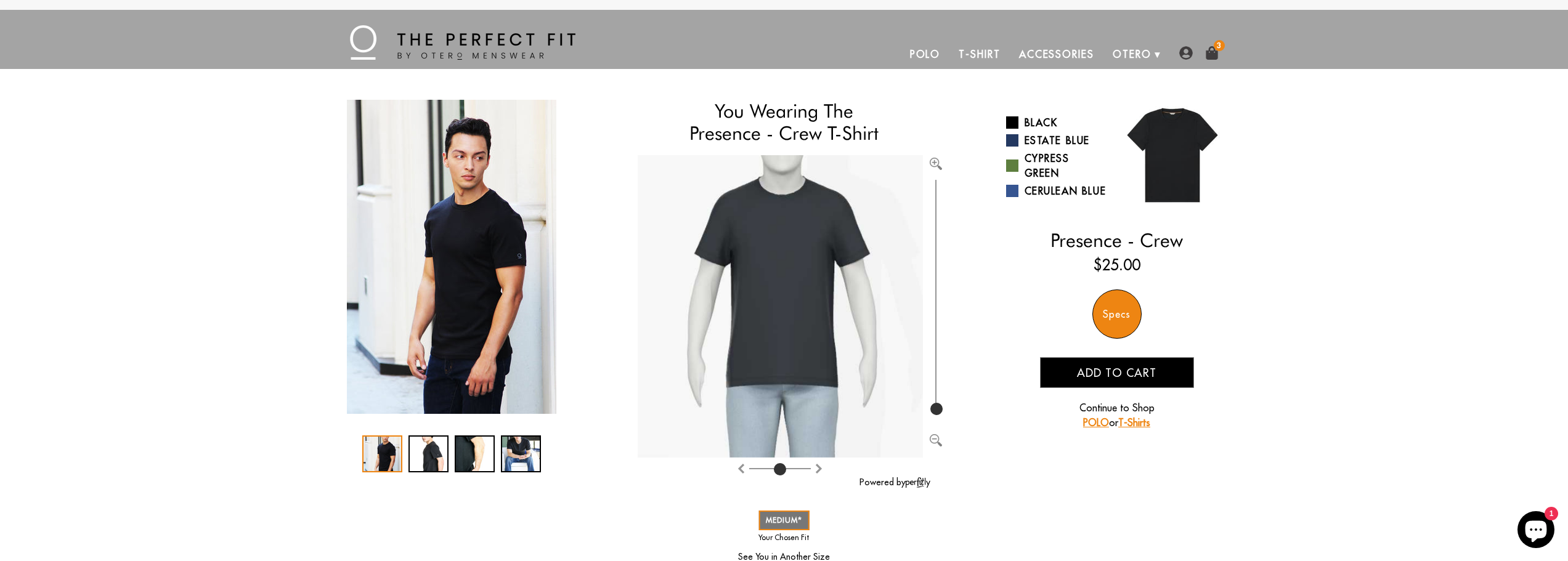
click at [1108, 374] on span "Add to cart" at bounding box center [1116, 372] width 79 height 14
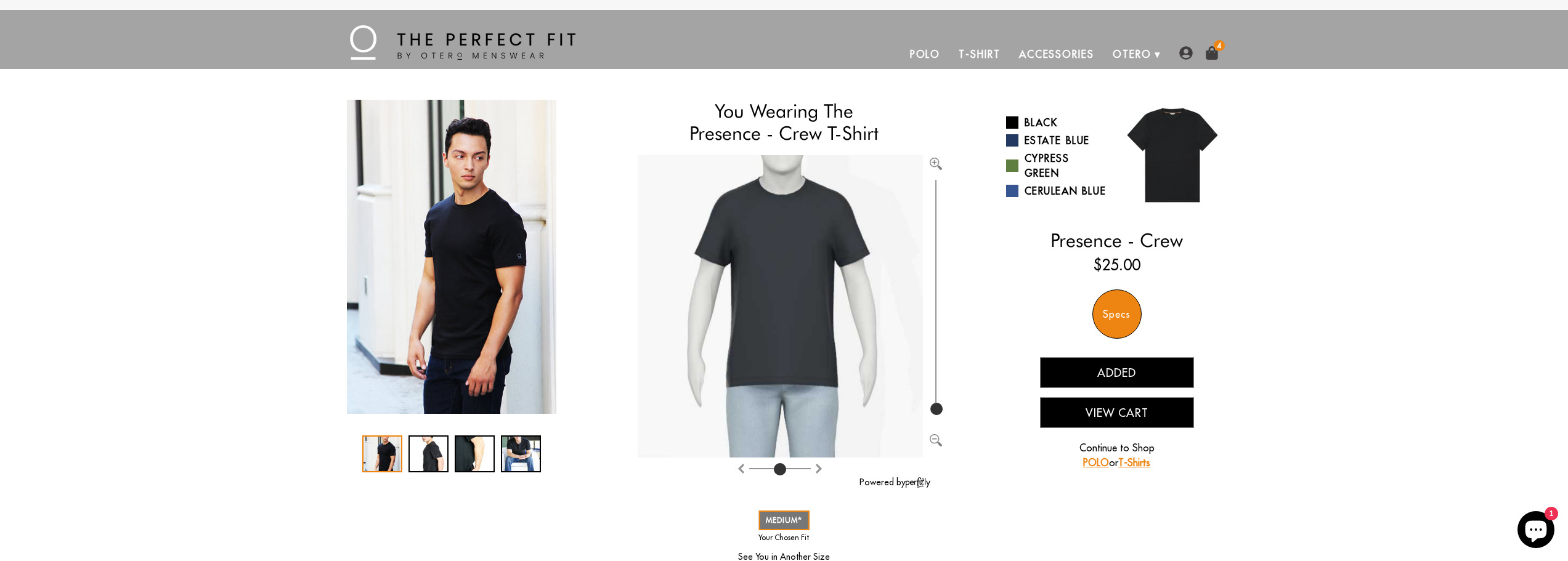
click at [1209, 44] on div "MENU Polo T-Shirt Accessories [PERSON_NAME] About Us How We Do It 4" at bounding box center [784, 39] width 887 height 59
click at [1211, 48] on img at bounding box center [1211, 53] width 13 height 13
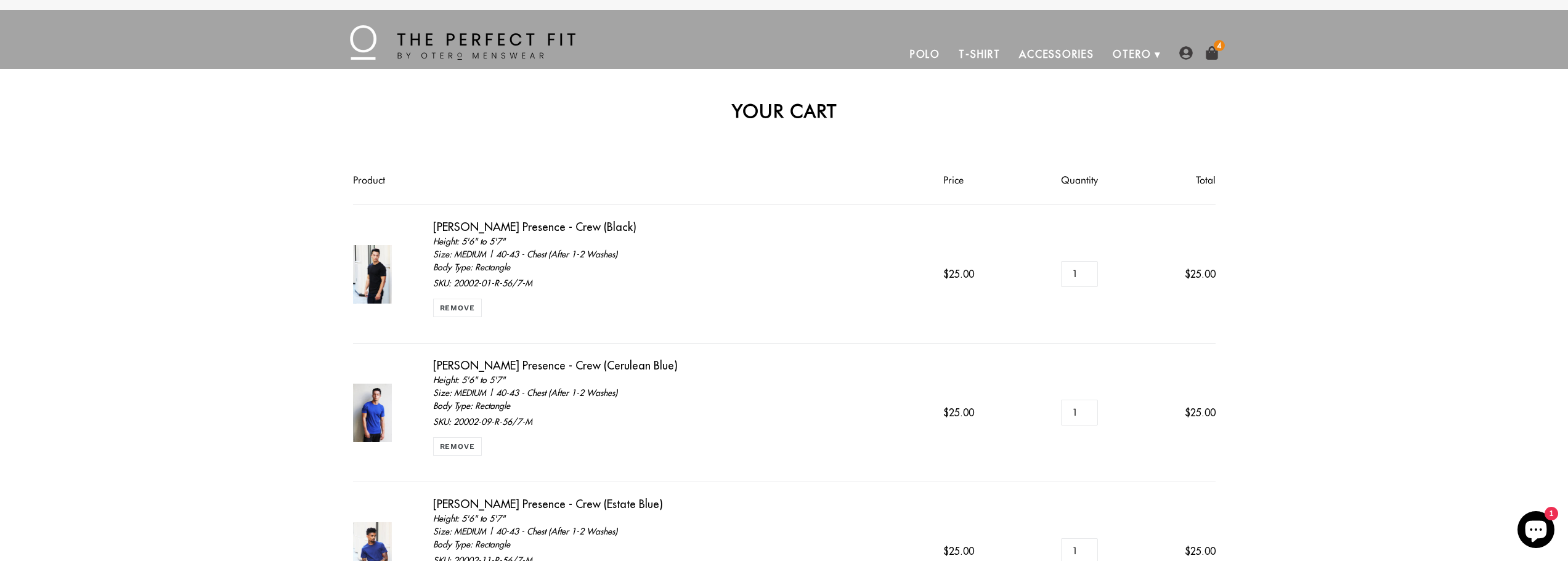
click at [416, 44] on img at bounding box center [463, 43] width 225 height 34
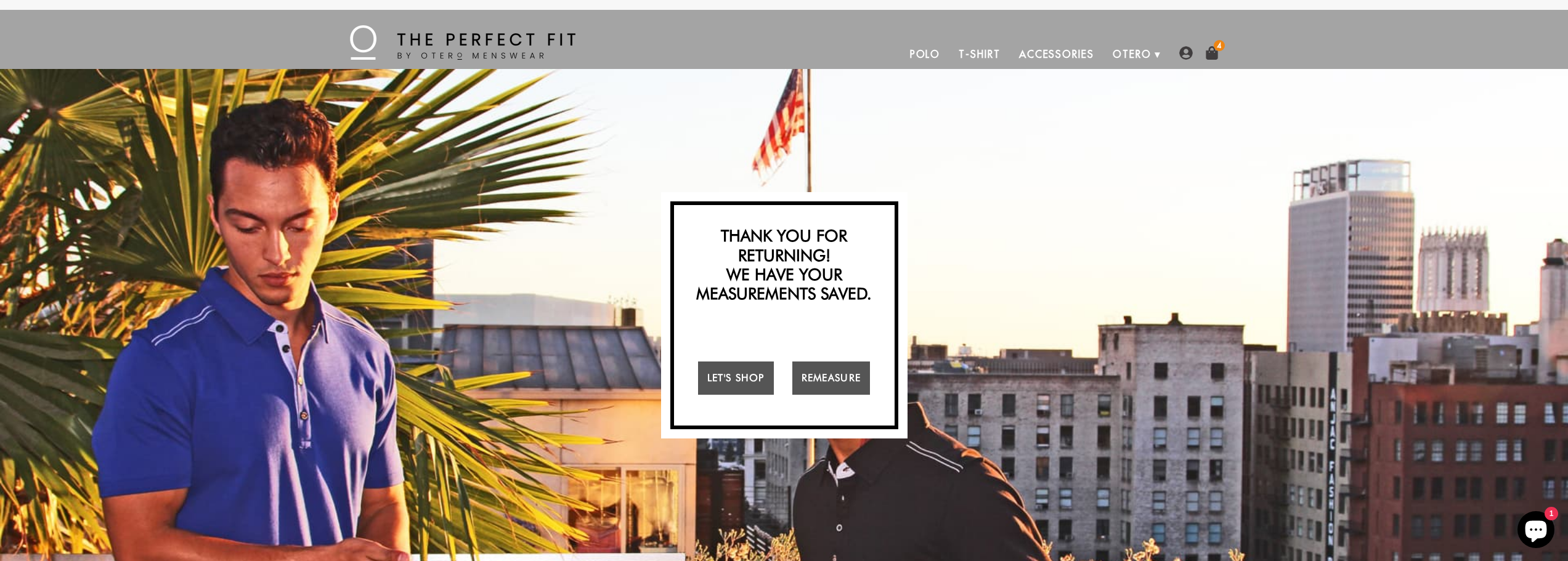
click at [1020, 51] on link "Accessories" at bounding box center [1056, 54] width 93 height 30
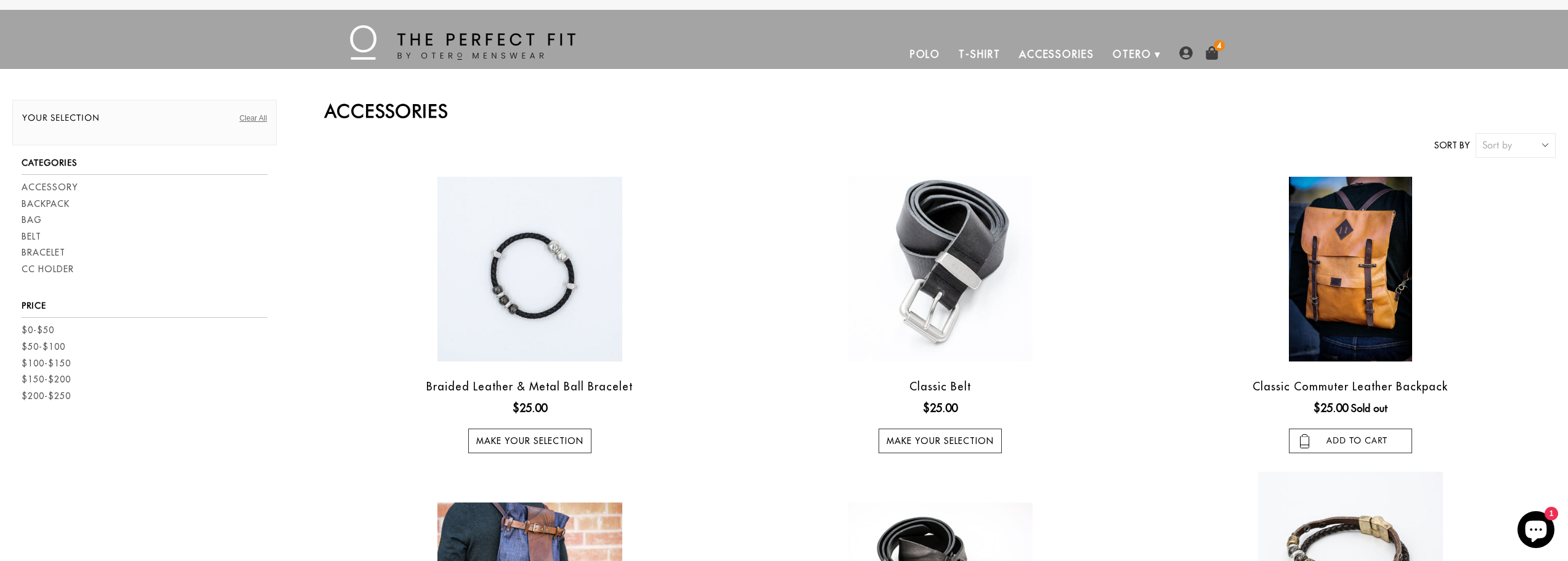
click at [920, 48] on link "Polo" at bounding box center [925, 54] width 49 height 30
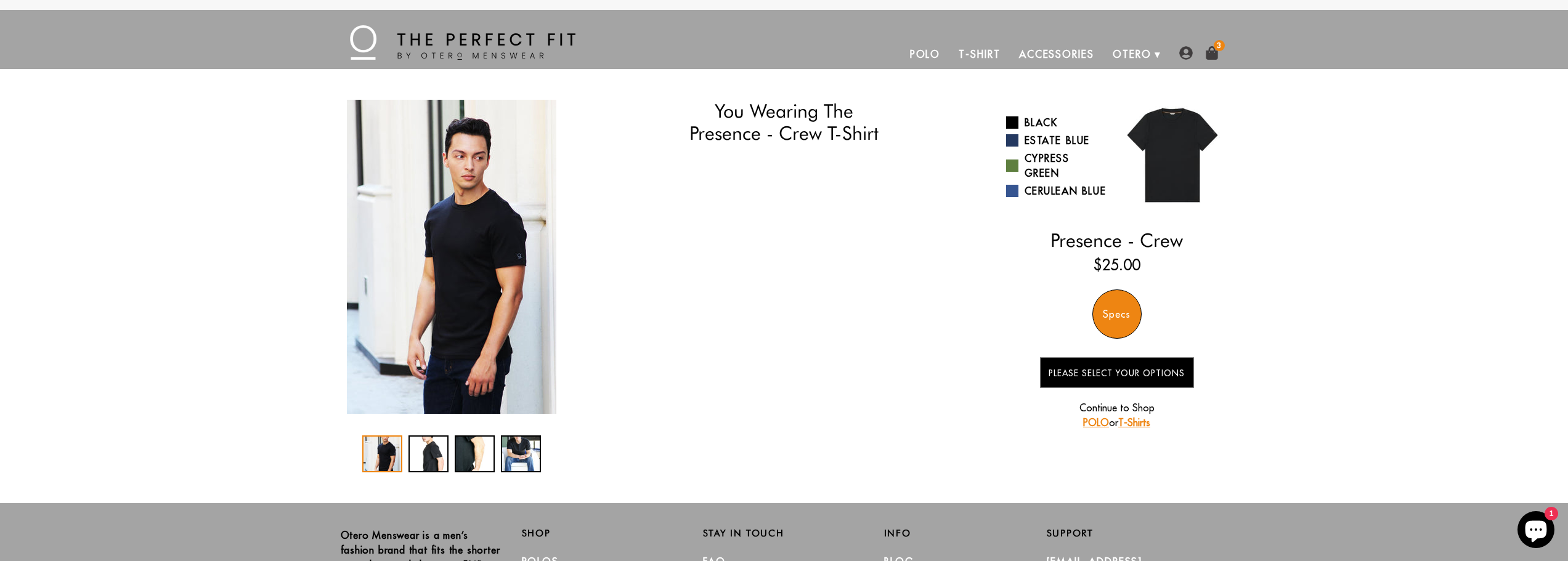
select select "57-58"
select select "M"
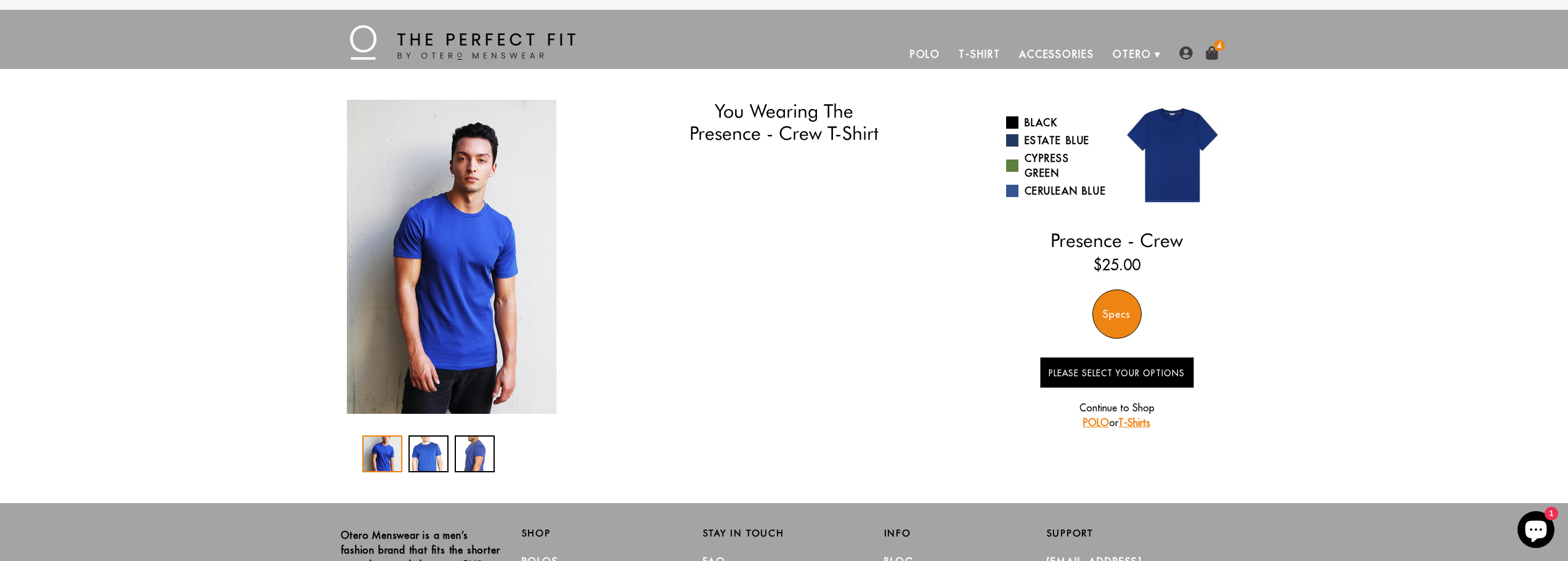
select select "57-58"
select select "M"
